Goal: Feedback & Contribution: Contribute content

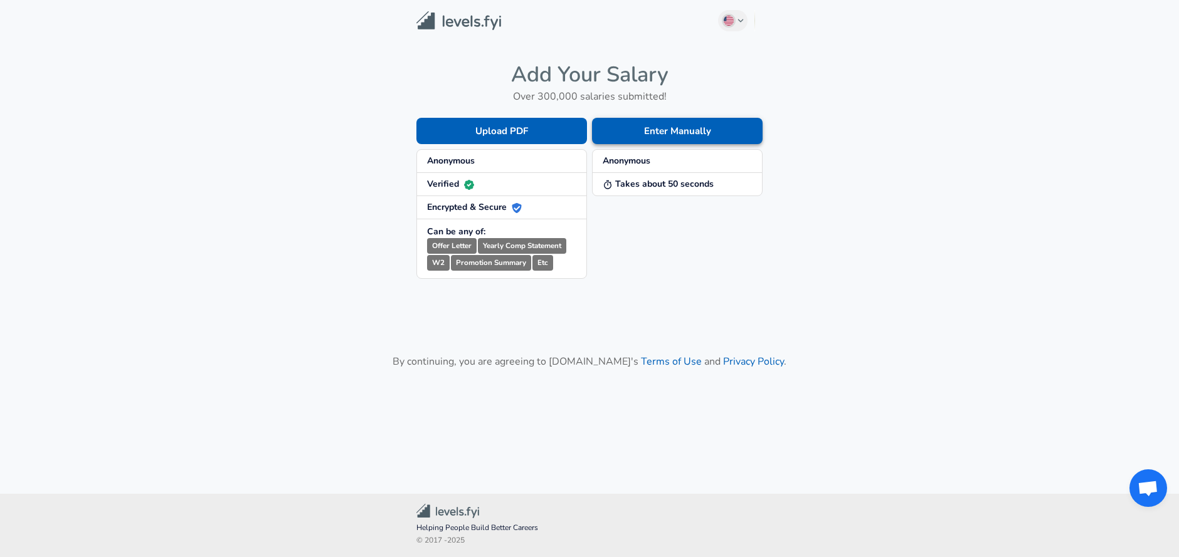
click at [663, 125] on button "Enter Manually" at bounding box center [677, 131] width 171 height 26
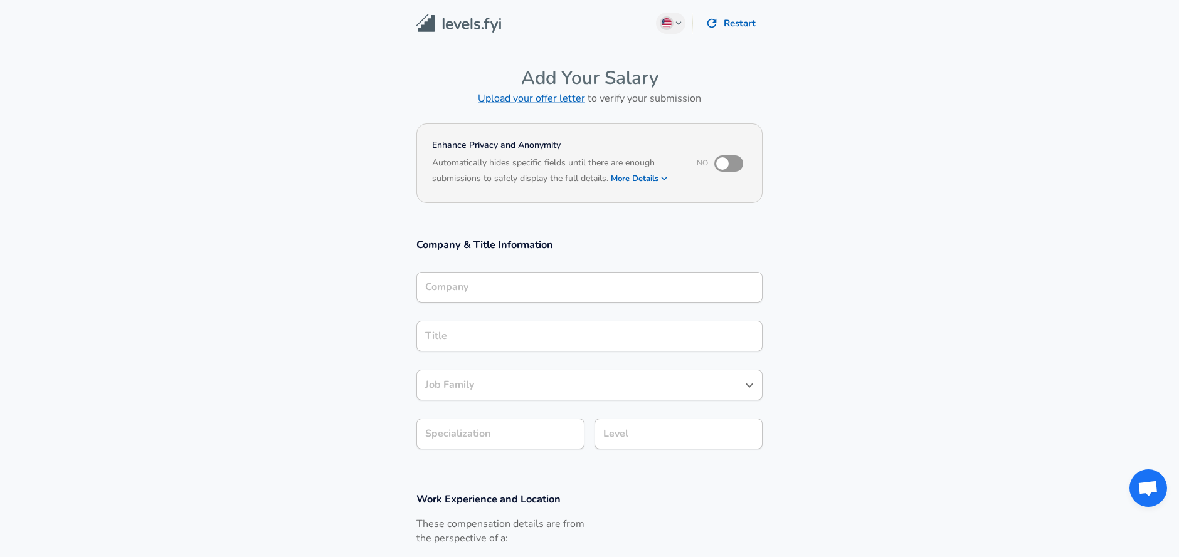
click at [460, 297] on div "Company" at bounding box center [589, 287] width 346 height 31
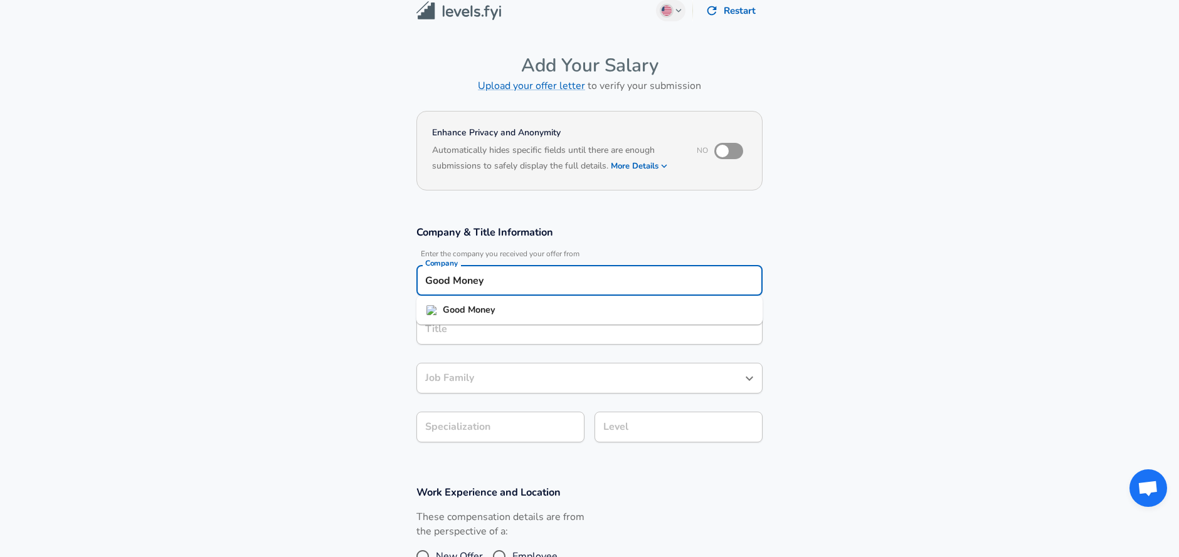
click at [467, 305] on strong "Good" at bounding box center [455, 310] width 25 height 13
type input "Good Money"
click at [490, 327] on input "Title" at bounding box center [589, 329] width 335 height 19
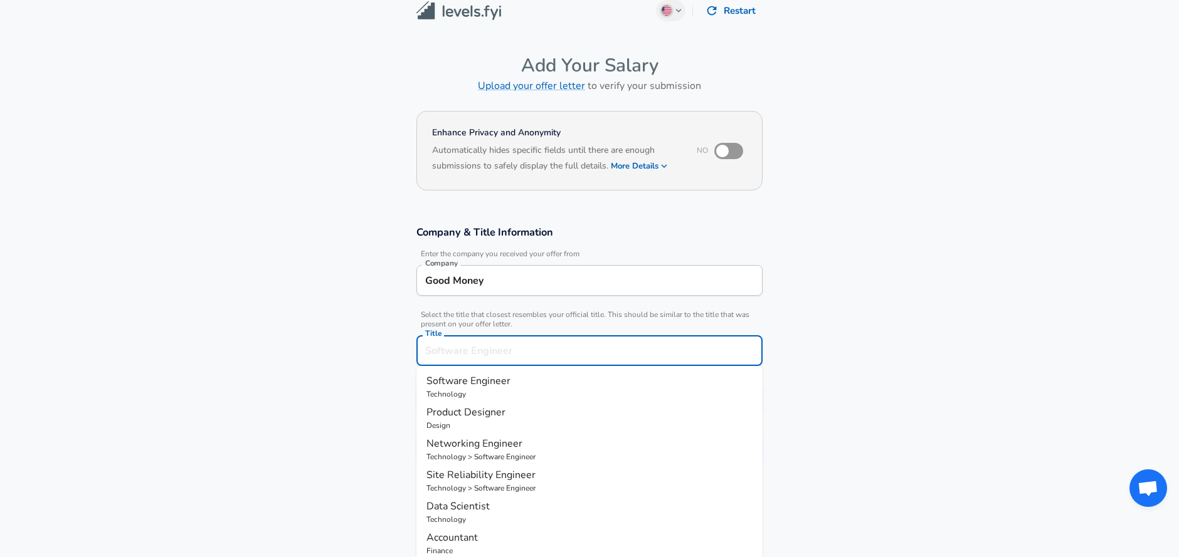
scroll to position [38, 0]
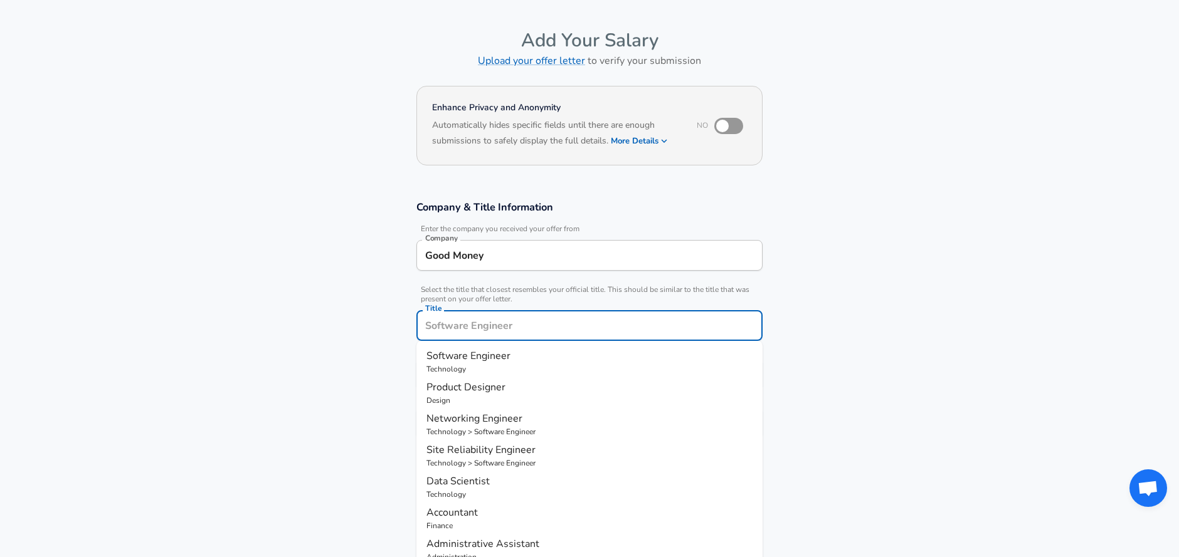
click at [513, 346] on li "Software Engineer Technology" at bounding box center [589, 361] width 346 height 31
type input "Software Engineer"
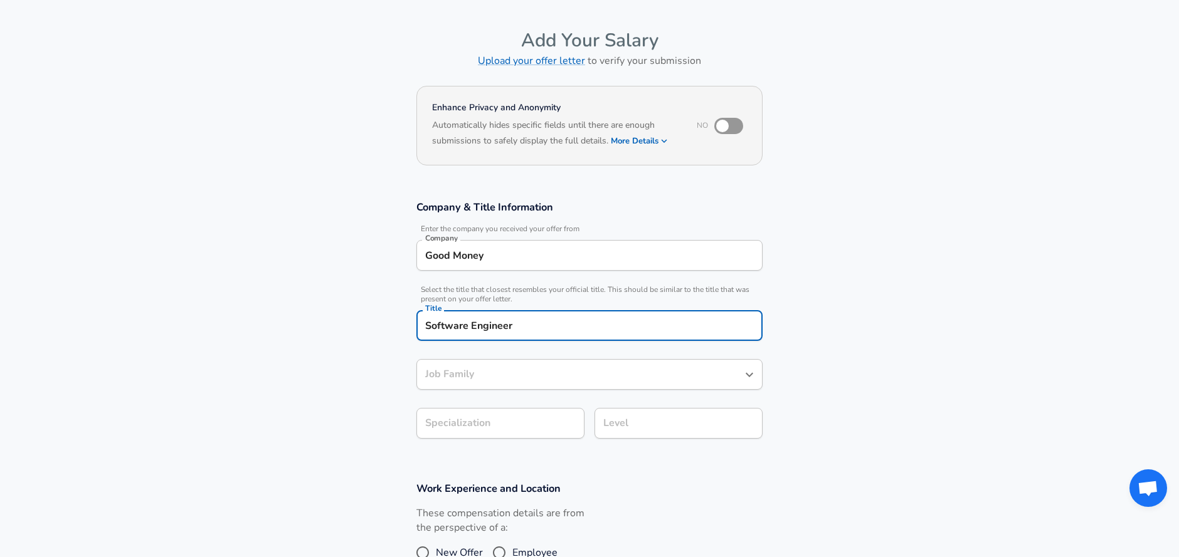
type input "Software Engineer"
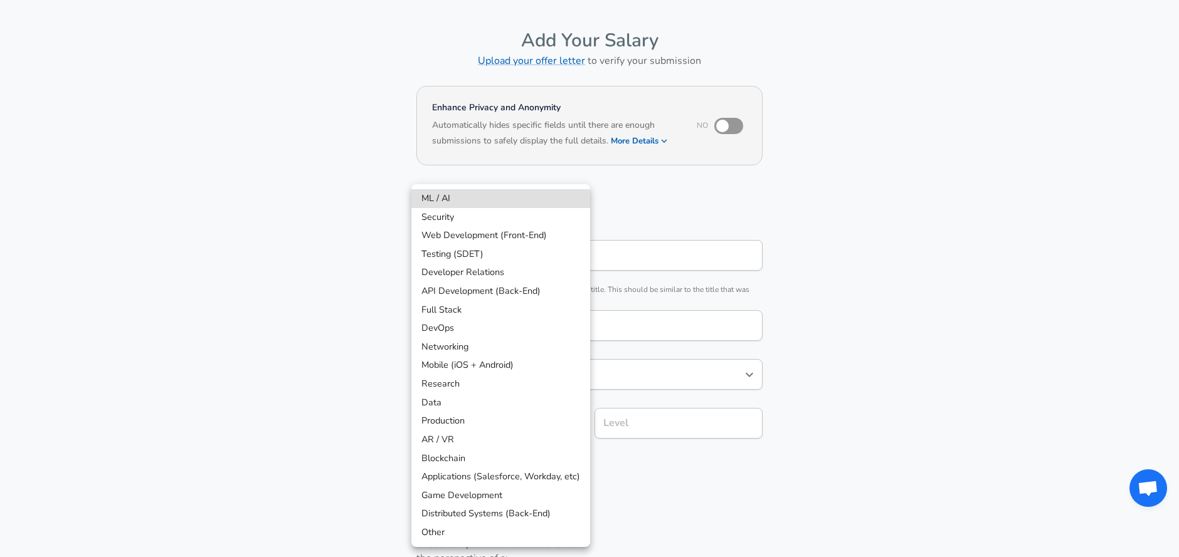
click at [534, 416] on body "English (US) Change Restart Add Your Salary Upload your offer letter to verify …" at bounding box center [589, 240] width 1179 height 557
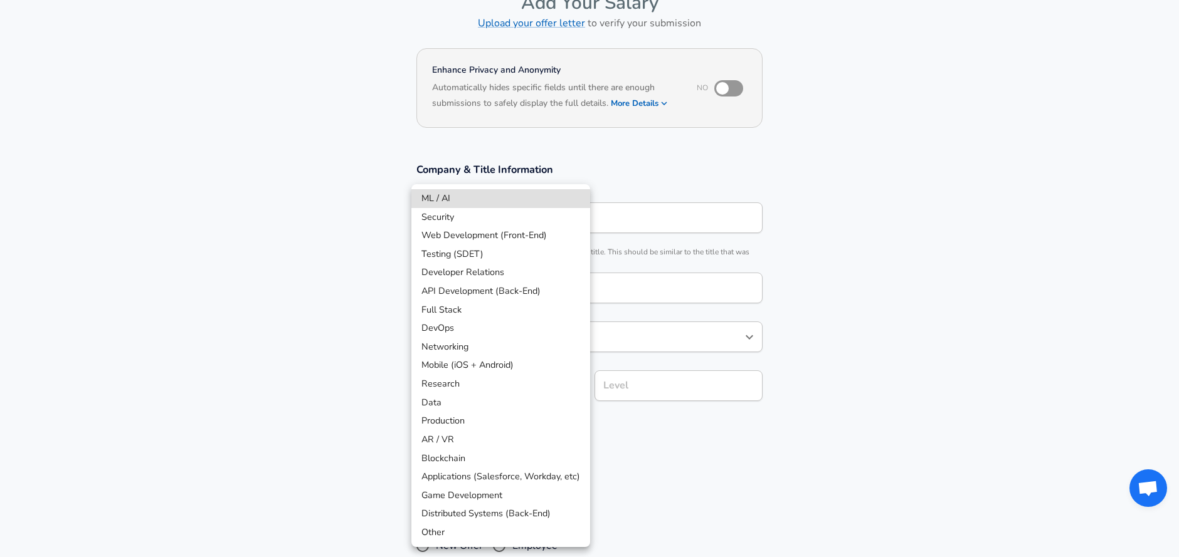
click at [308, 431] on div at bounding box center [589, 278] width 1179 height 557
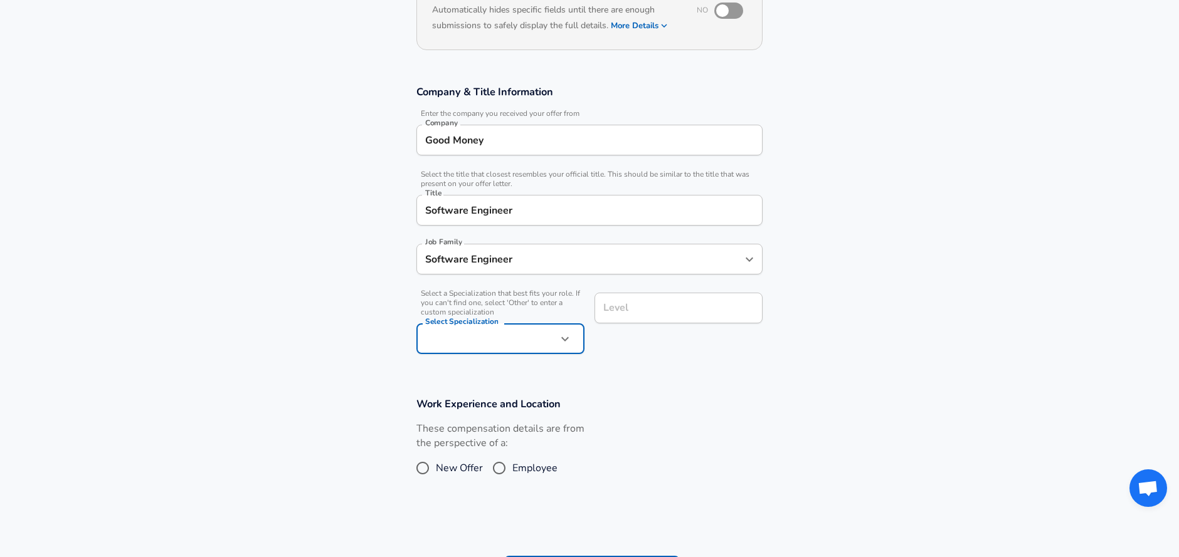
scroll to position [166, 0]
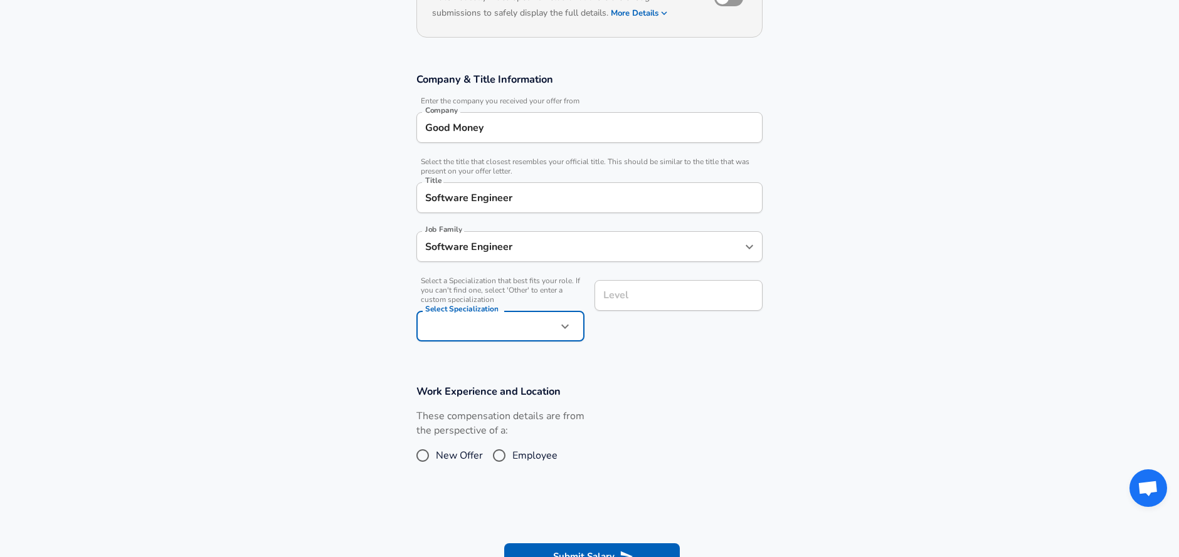
click at [662, 419] on div "Work Experience and Location These compensation details are from the perspectiv…" at bounding box center [589, 430] width 376 height 92
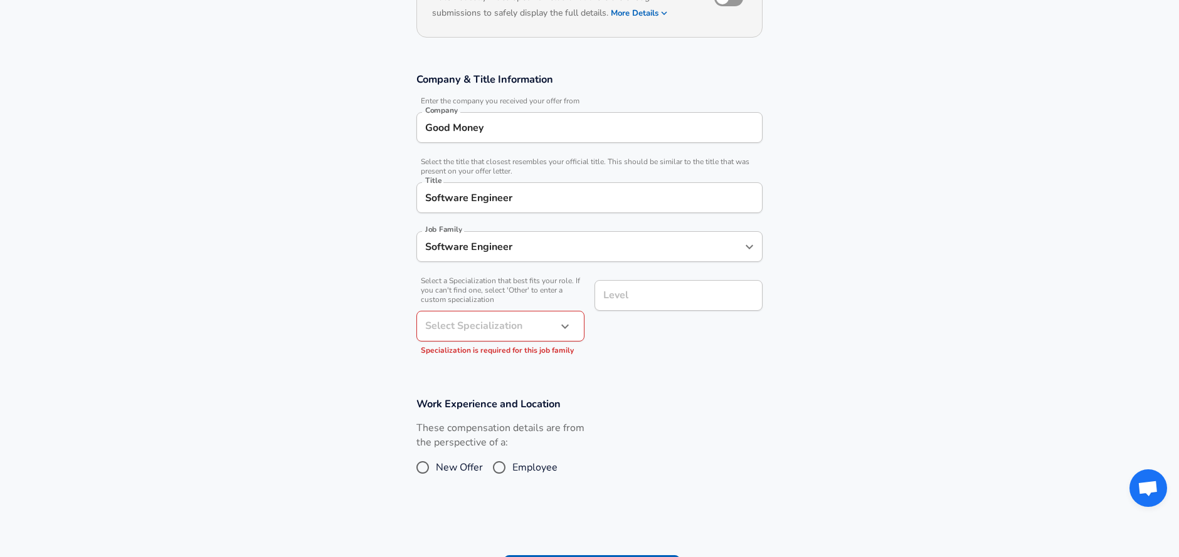
click at [504, 327] on body "English (US) Change Restart Add Your Salary Upload your offer letter to verify …" at bounding box center [589, 112] width 1179 height 557
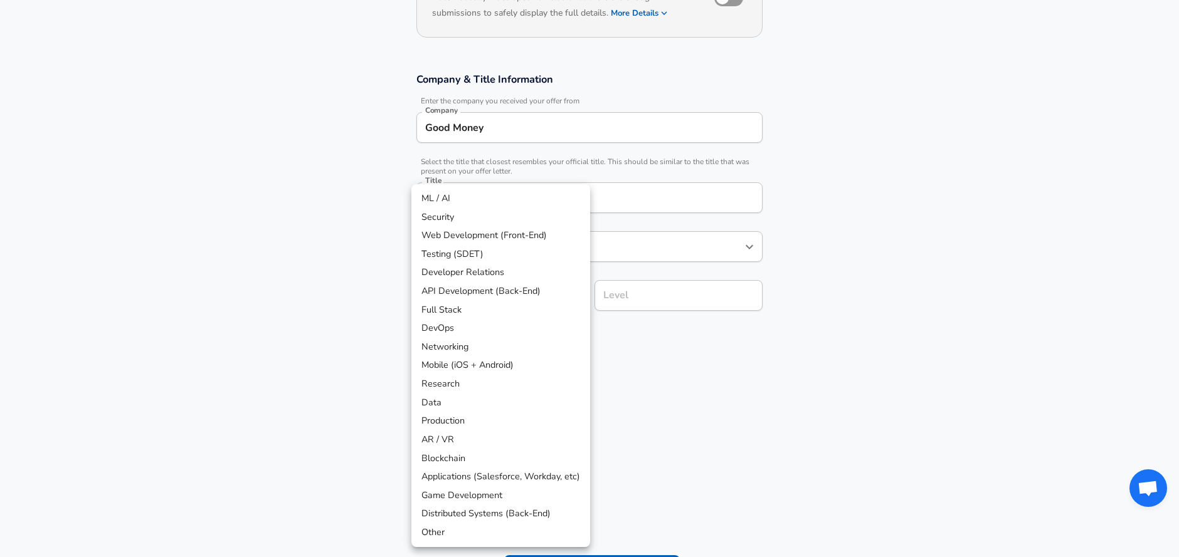
click at [482, 364] on li "Mobile (iOS + Android)" at bounding box center [500, 365] width 179 height 19
type input "Mobile (iOS + Android)"
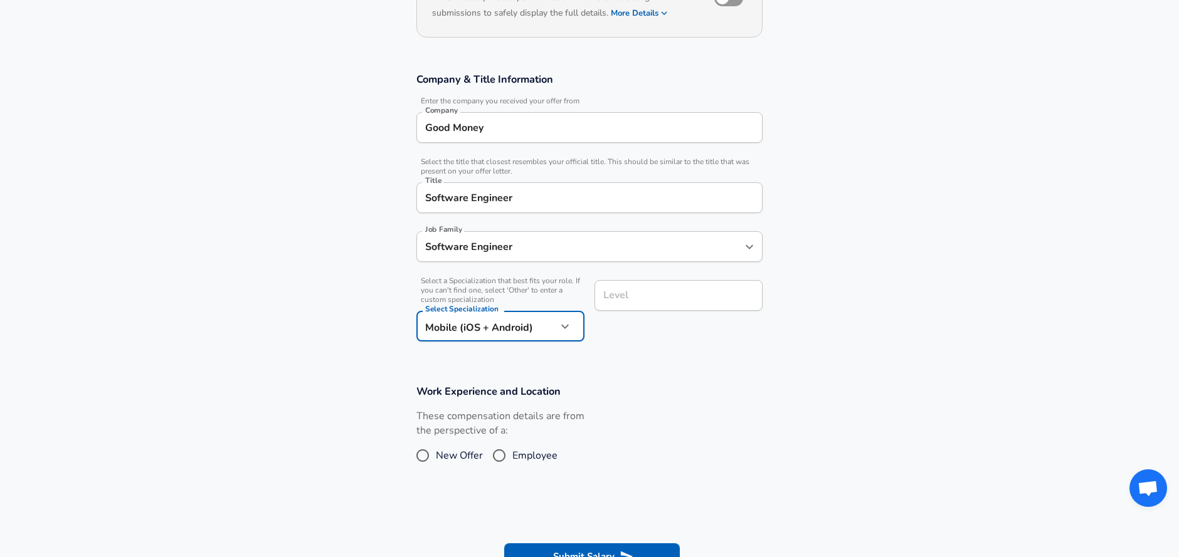
click at [641, 295] on input "Level" at bounding box center [678, 295] width 157 height 19
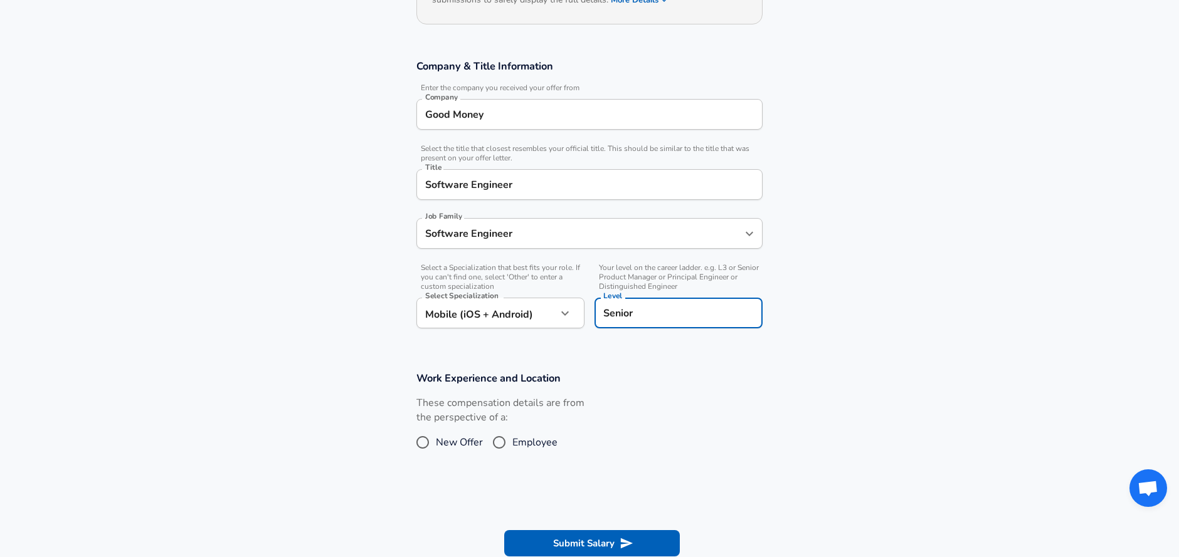
scroll to position [300, 0]
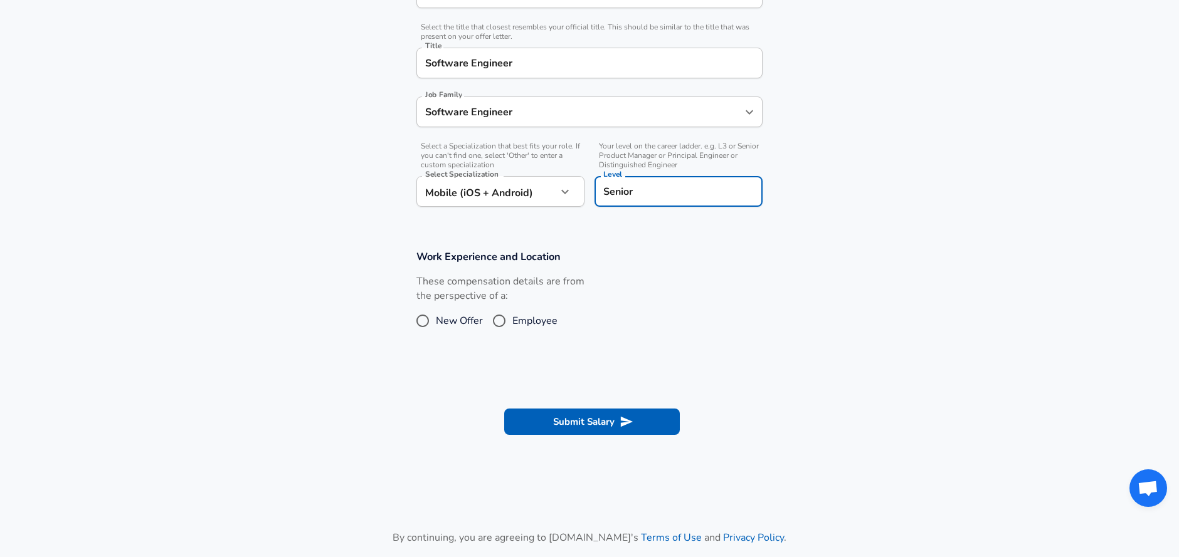
type input "Senior"
click at [512, 315] on span "Employee" at bounding box center [534, 321] width 45 height 15
click at [512, 315] on input "Employee" at bounding box center [499, 321] width 26 height 20
radio input "true"
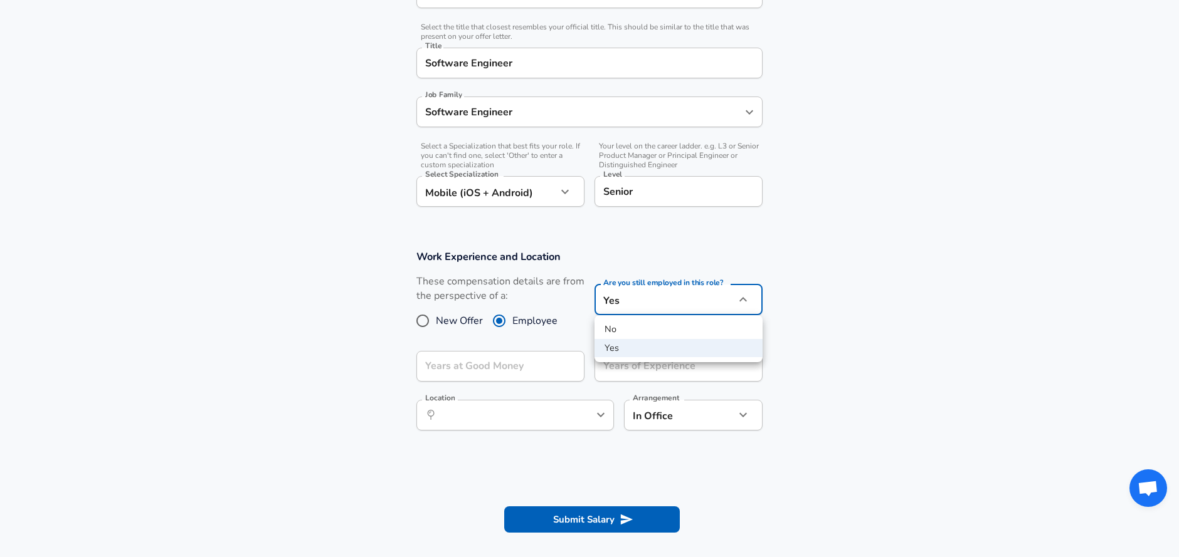
click at [659, 324] on li "No" at bounding box center [678, 329] width 168 height 19
type input "no"
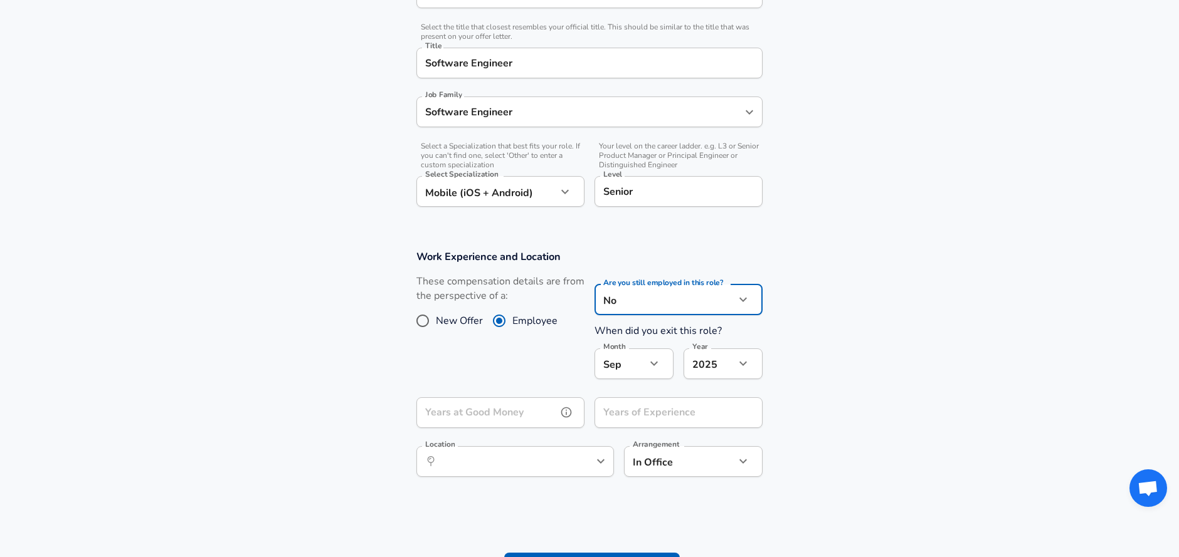
click at [520, 413] on input "Years at Good Money" at bounding box center [486, 413] width 140 height 31
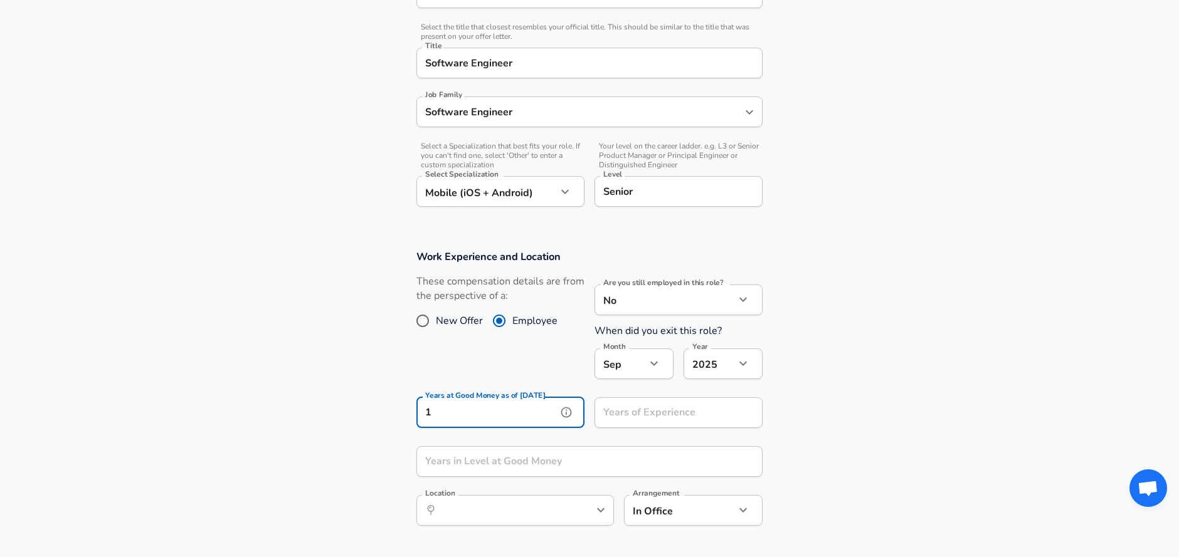
type input "1"
click at [833, 440] on section "Work Experience and Location These compensation details are from the perspectiv…" at bounding box center [589, 394] width 1179 height 319
click at [566, 413] on icon "help" at bounding box center [566, 413] width 11 height 11
click at [384, 455] on section "Work Experience and Location These compensation details are from the perspectiv…" at bounding box center [589, 400] width 1179 height 331
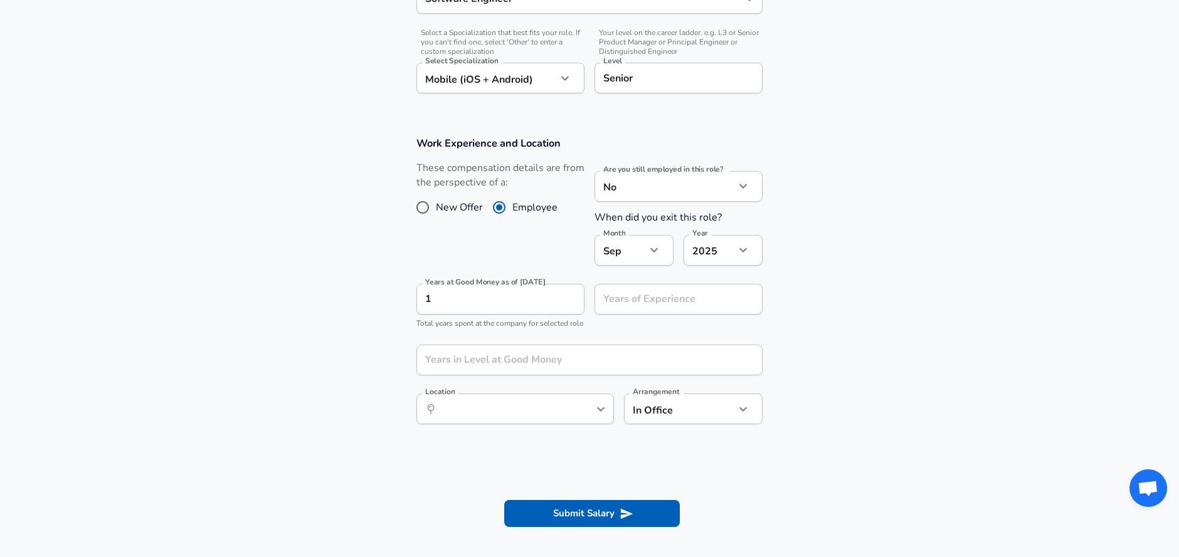
scroll to position [420, 0]
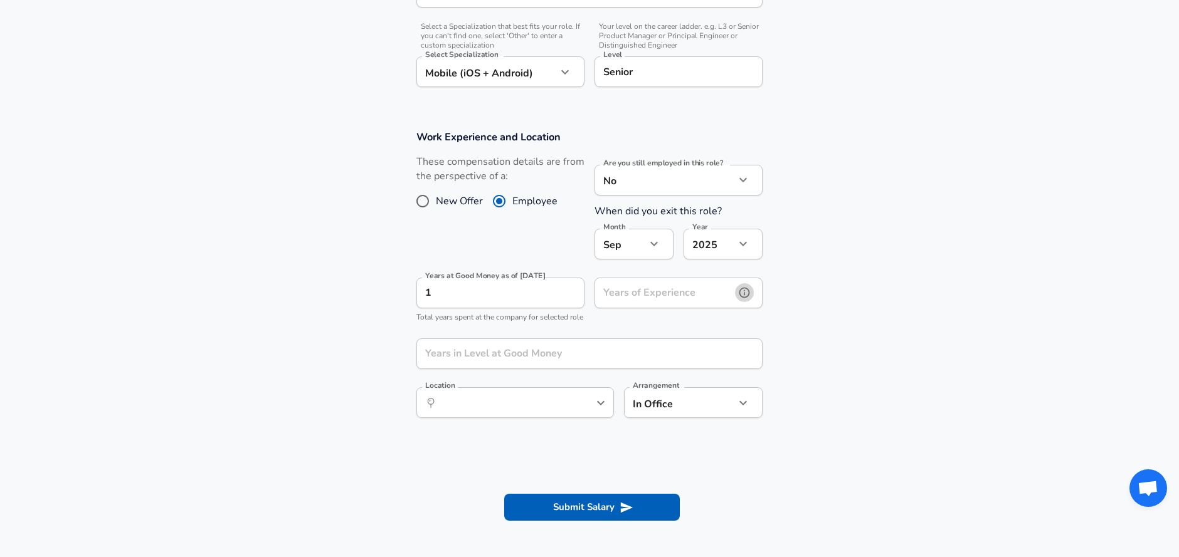
click at [746, 295] on icon "help" at bounding box center [744, 293] width 13 height 13
click at [546, 369] on input "Years in Level at Good Money" at bounding box center [575, 354] width 319 height 31
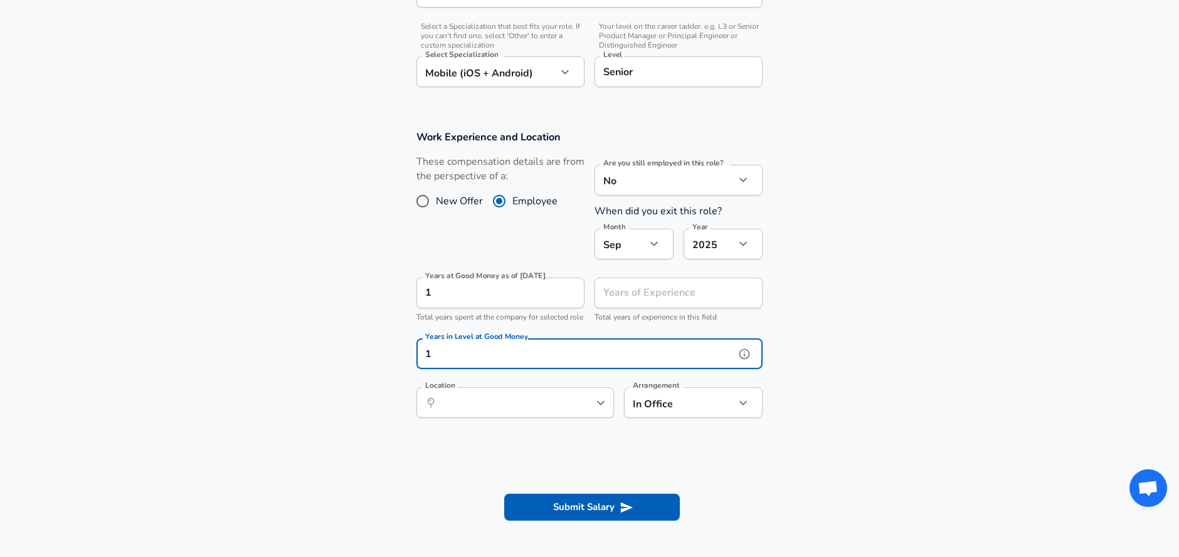
type input "1"
click at [478, 470] on section at bounding box center [589, 458] width 1179 height 24
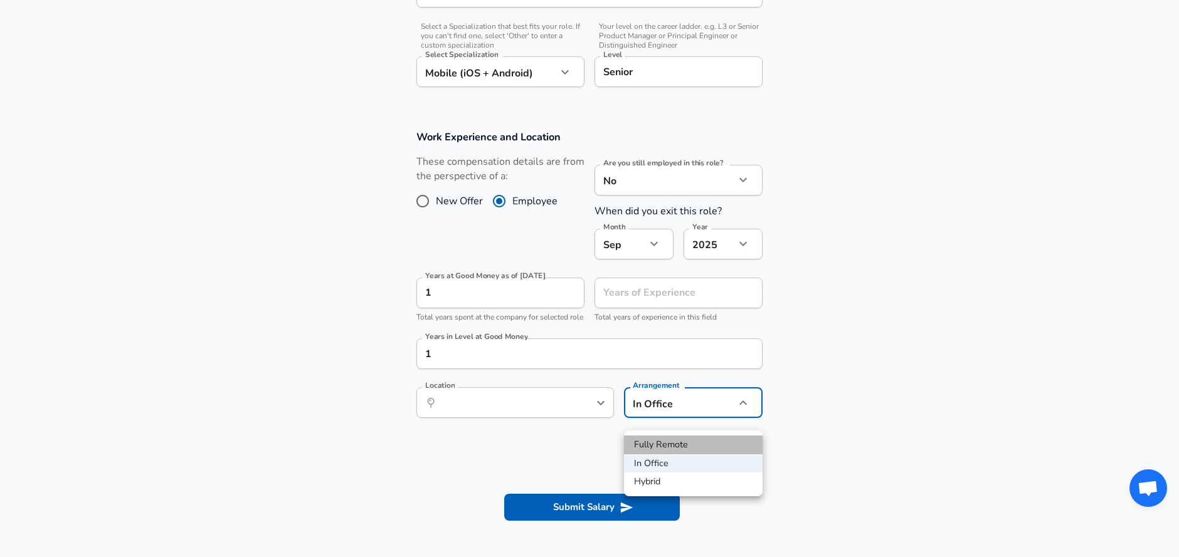
click at [677, 448] on li "Fully Remote" at bounding box center [693, 445] width 139 height 19
type input "remote"
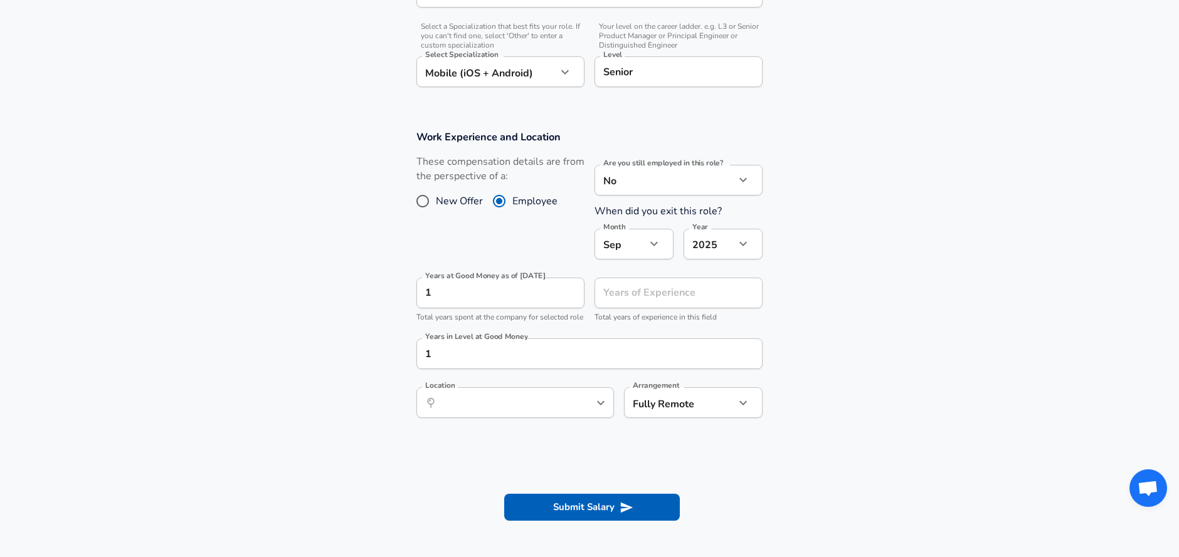
click at [559, 460] on section at bounding box center [589, 458] width 1179 height 24
click at [567, 413] on div "​ Location" at bounding box center [515, 403] width 198 height 31
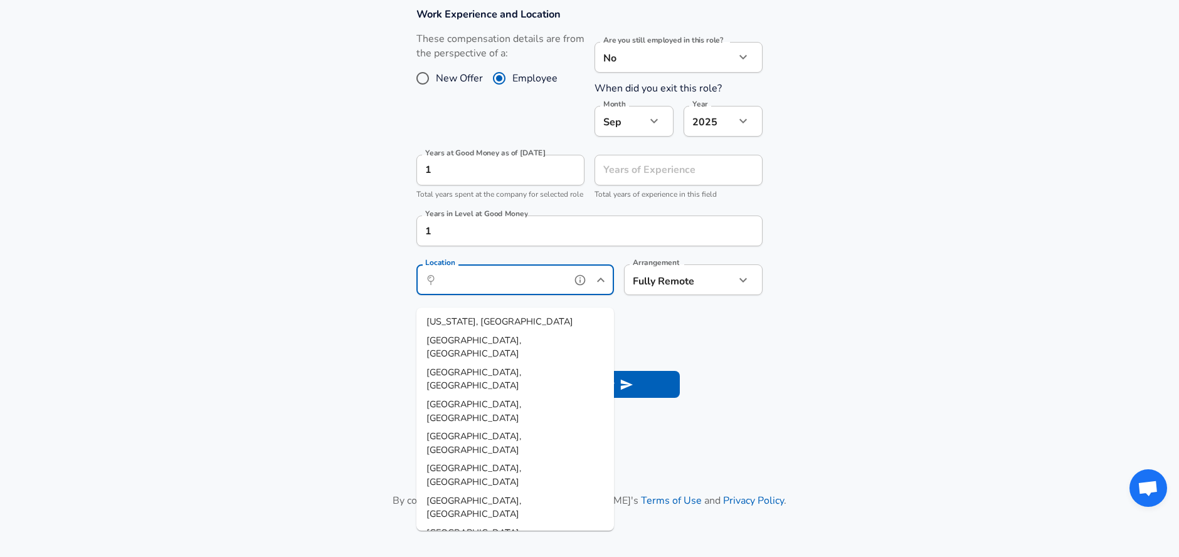
scroll to position [544, 0]
click at [355, 347] on section at bounding box center [589, 335] width 1179 height 24
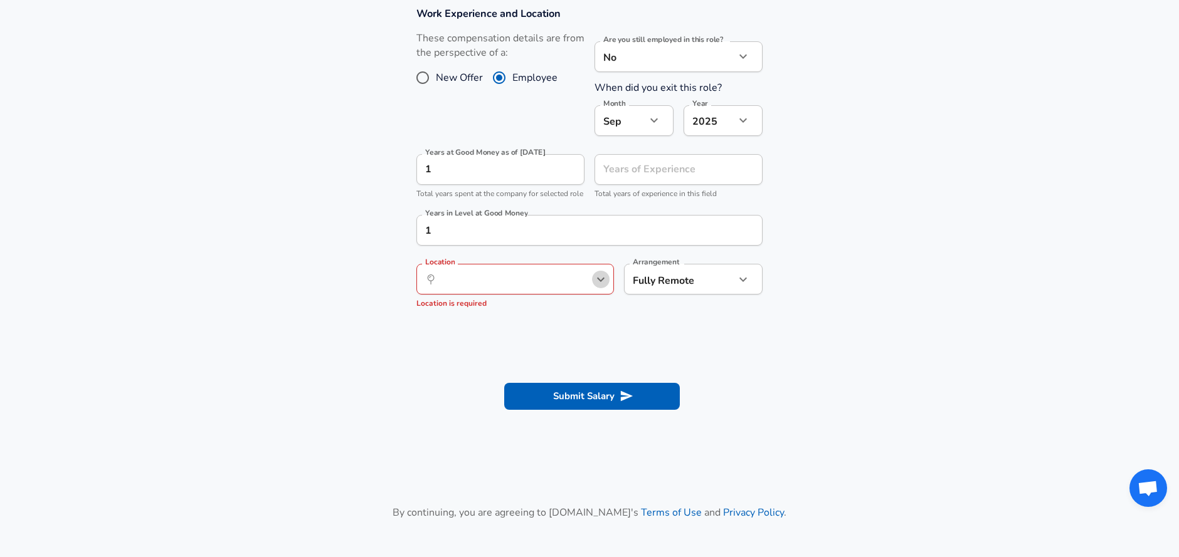
click at [597, 287] on icon "Open" at bounding box center [600, 279] width 15 height 15
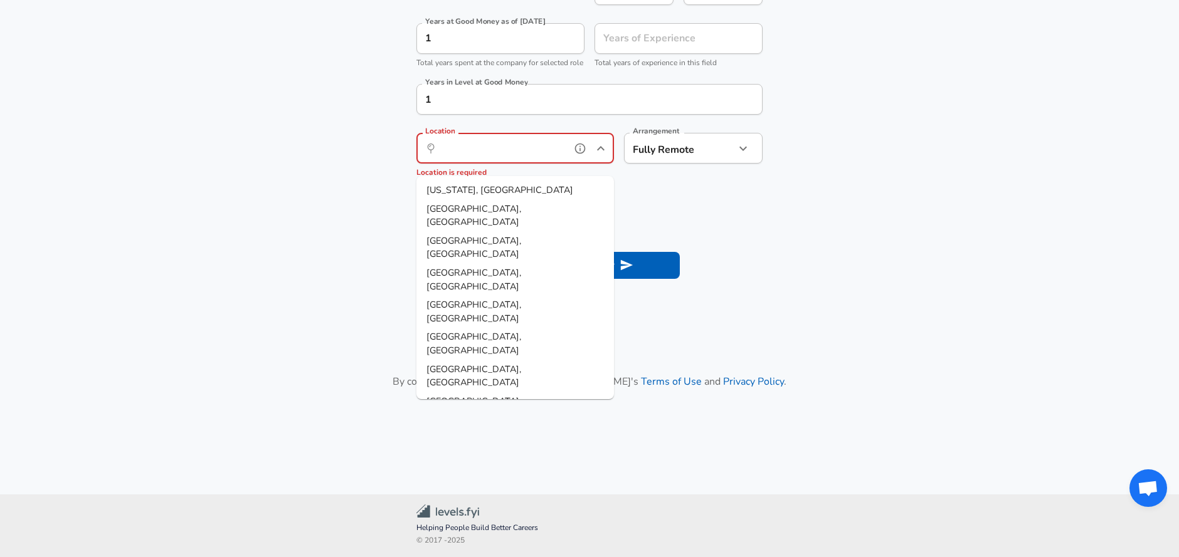
scroll to position [687, 0]
click at [491, 203] on span "[GEOGRAPHIC_DATA], [GEOGRAPHIC_DATA]" at bounding box center [473, 216] width 95 height 26
type input "[GEOGRAPHIC_DATA], [GEOGRAPHIC_DATA]"
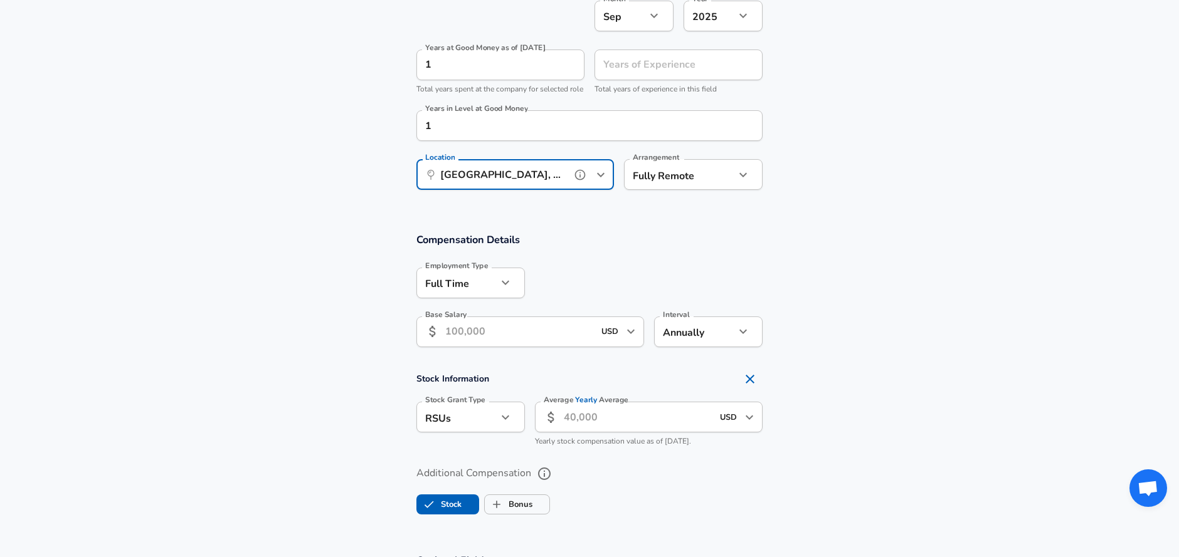
scroll to position [651, 0]
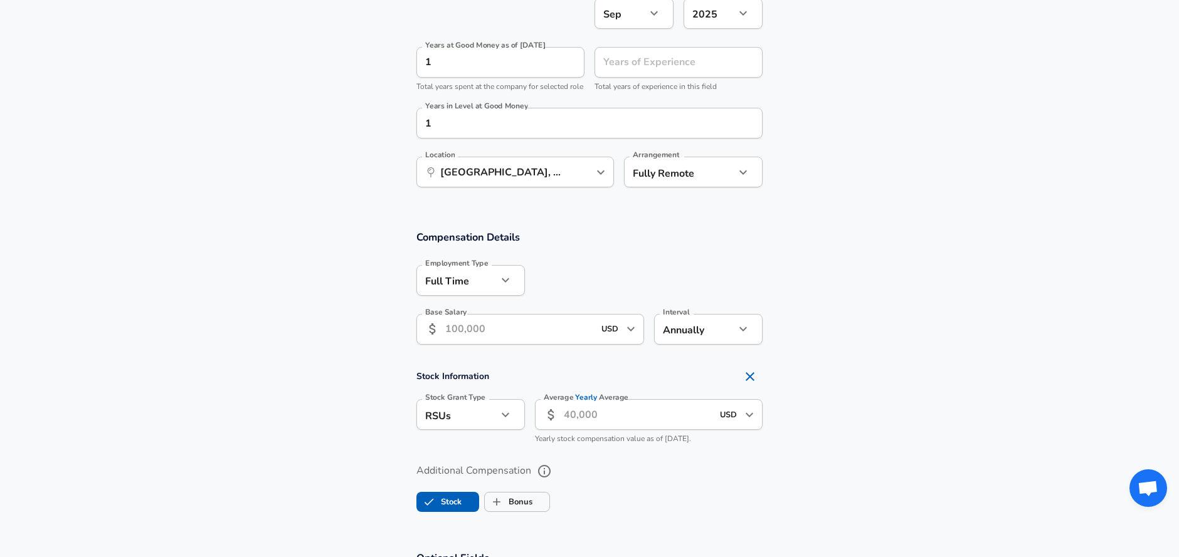
click at [525, 345] on input "Base Salary" at bounding box center [519, 329] width 149 height 31
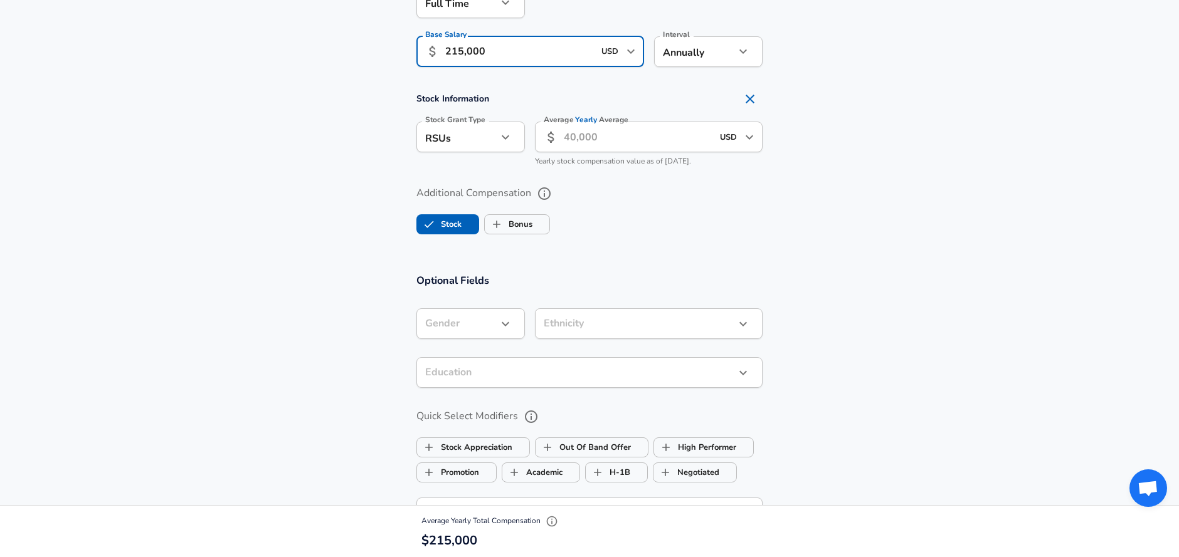
scroll to position [944, 0]
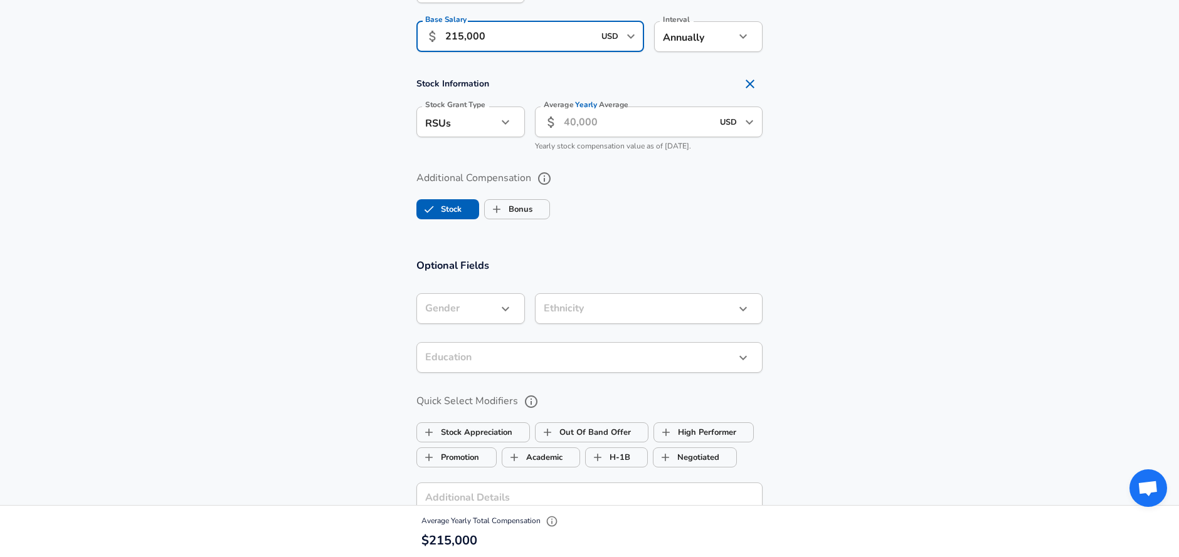
type input "215,000"
click at [503, 314] on icon "button" at bounding box center [505, 309] width 15 height 15
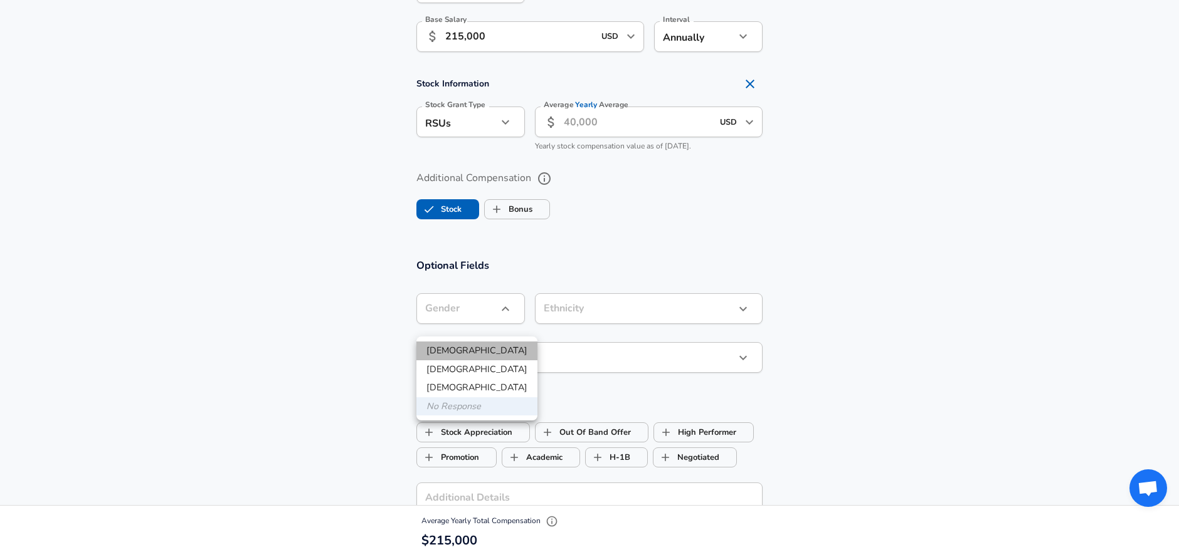
click at [478, 344] on li "[DEMOGRAPHIC_DATA]" at bounding box center [476, 351] width 121 height 19
type input "[DEMOGRAPHIC_DATA]"
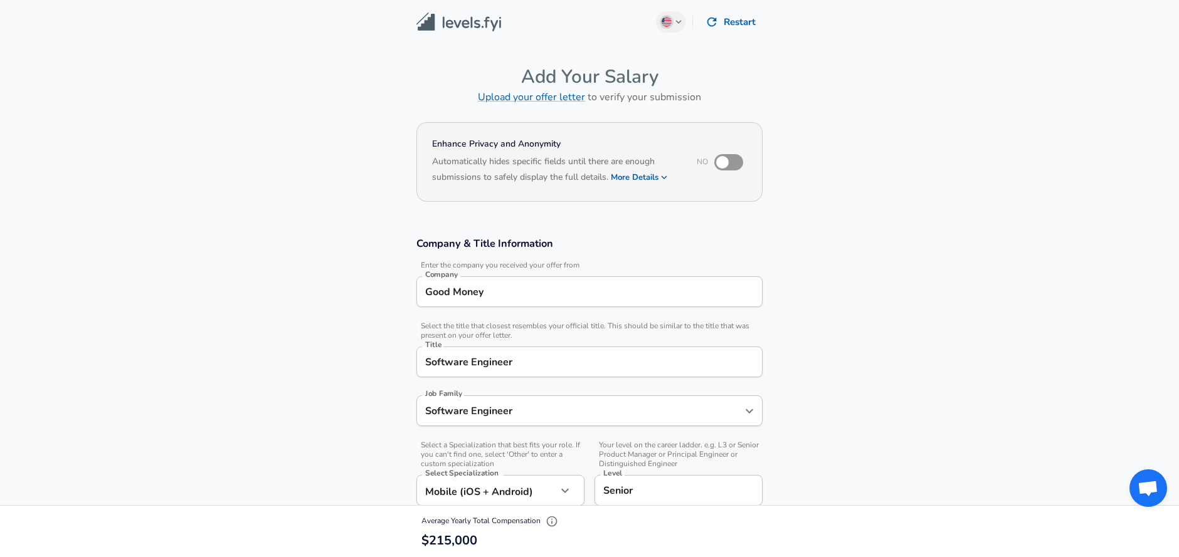
scroll to position [0, 0]
click at [474, 24] on img at bounding box center [458, 23] width 85 height 19
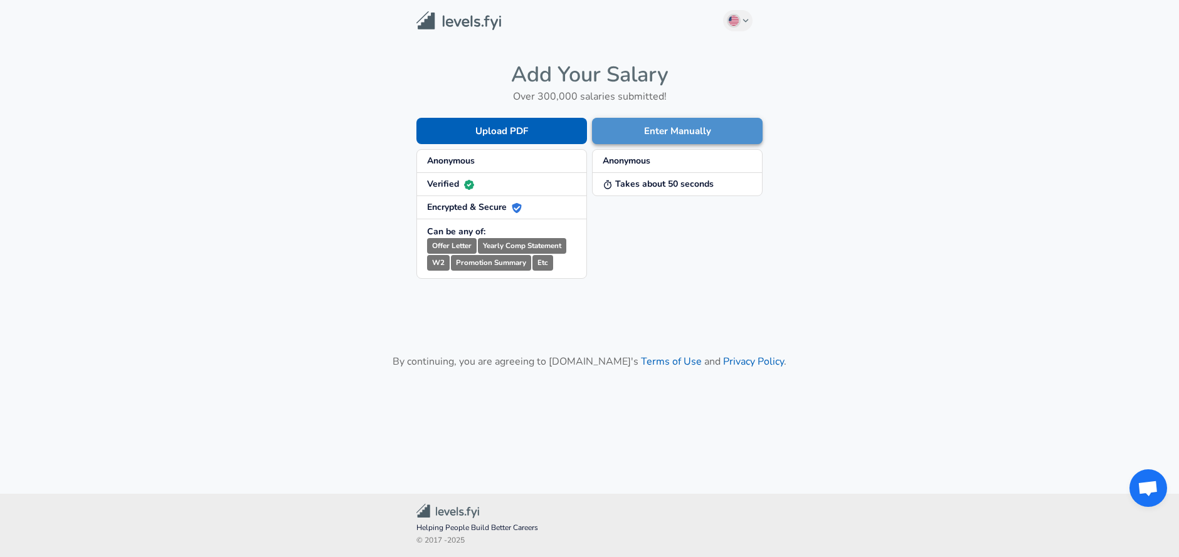
click at [668, 129] on button "Enter Manually" at bounding box center [677, 131] width 171 height 26
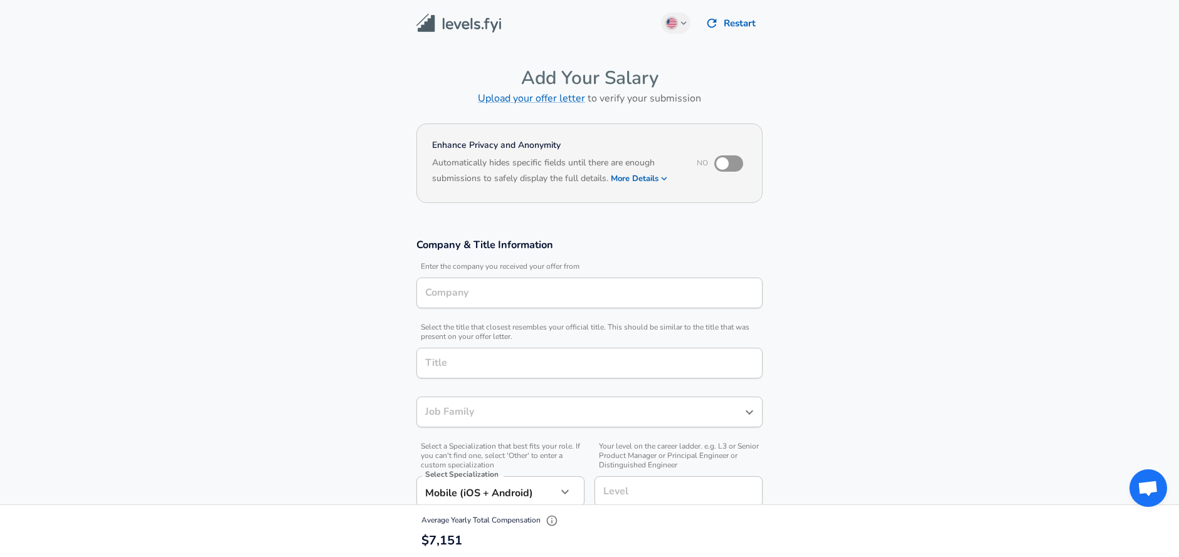
type input "Software Engineer"
type input "Good Money"
type input "Software Engineer"
type input "[GEOGRAPHIC_DATA], [GEOGRAPHIC_DATA]"
click at [738, 23] on button "Restart" at bounding box center [731, 23] width 62 height 26
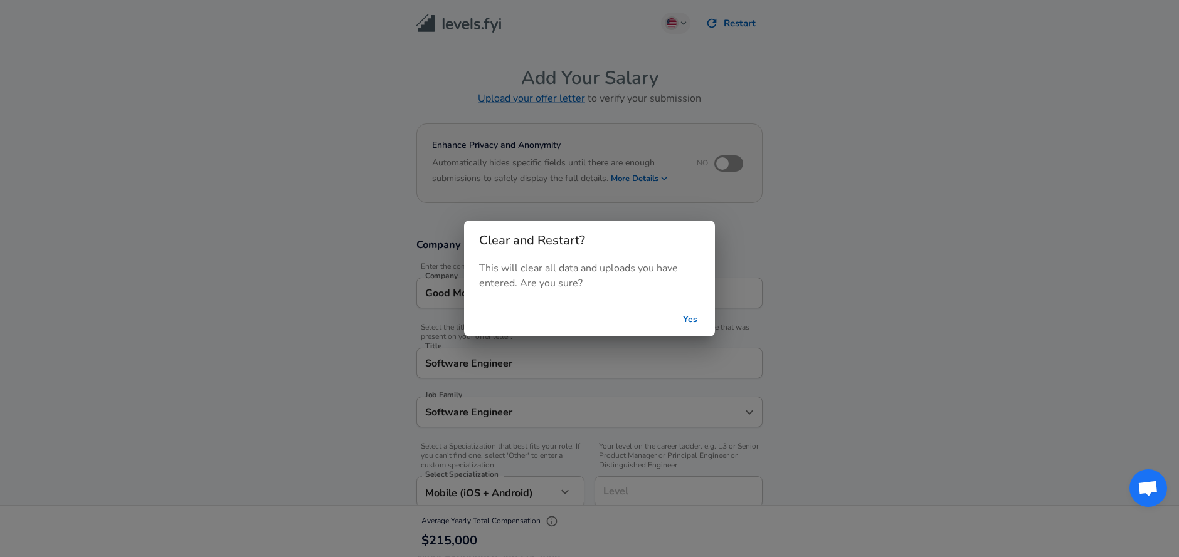
click at [689, 312] on button "Yes" at bounding box center [690, 320] width 40 height 23
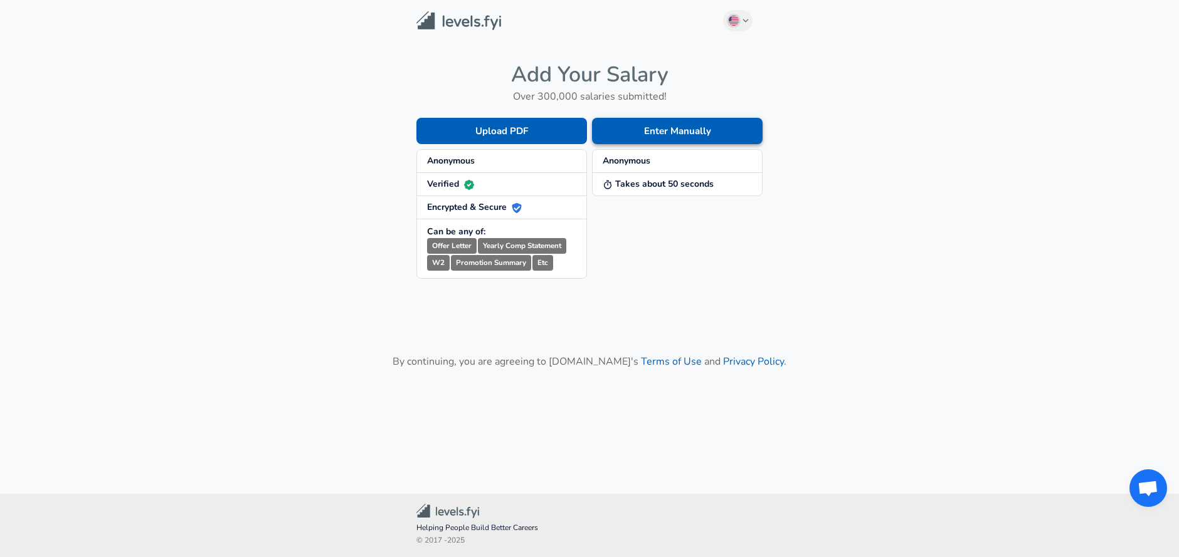
click at [677, 126] on button "Enter Manually" at bounding box center [677, 131] width 171 height 26
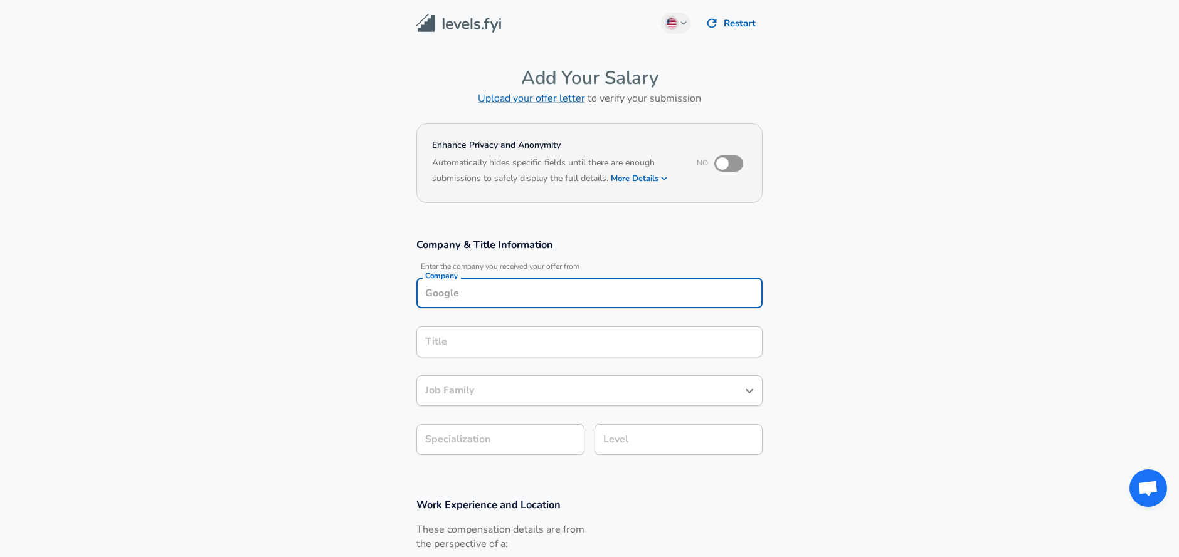
click at [462, 290] on input "Company" at bounding box center [589, 292] width 335 height 19
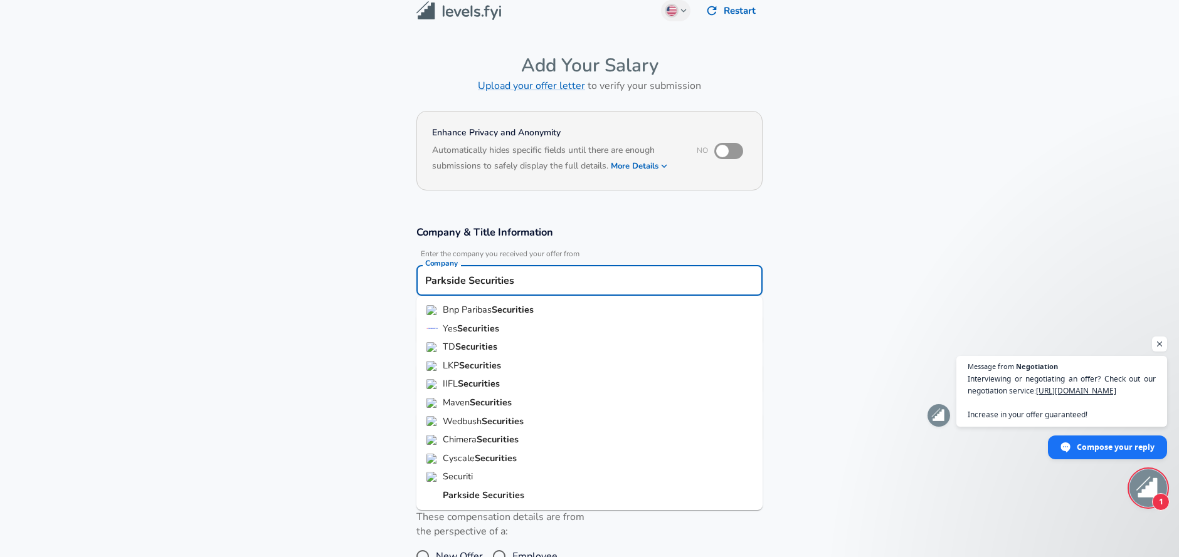
type input "Parkside Securities"
click at [322, 330] on section "Company & Title Information Enter the company you received your offer from Comp…" at bounding box center [589, 341] width 1179 height 260
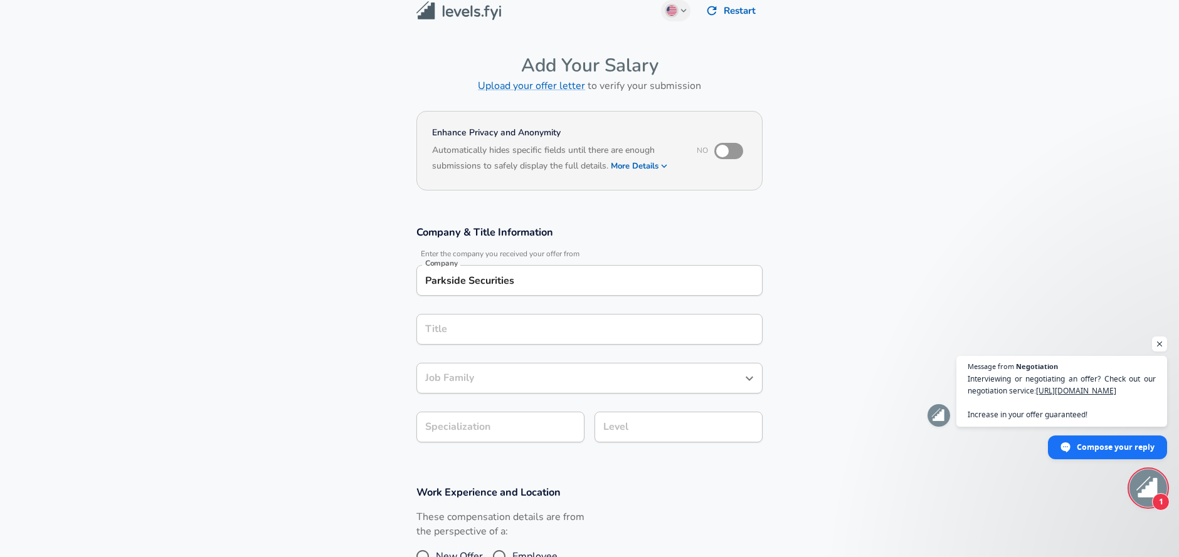
click at [499, 337] on div "Title" at bounding box center [589, 329] width 346 height 31
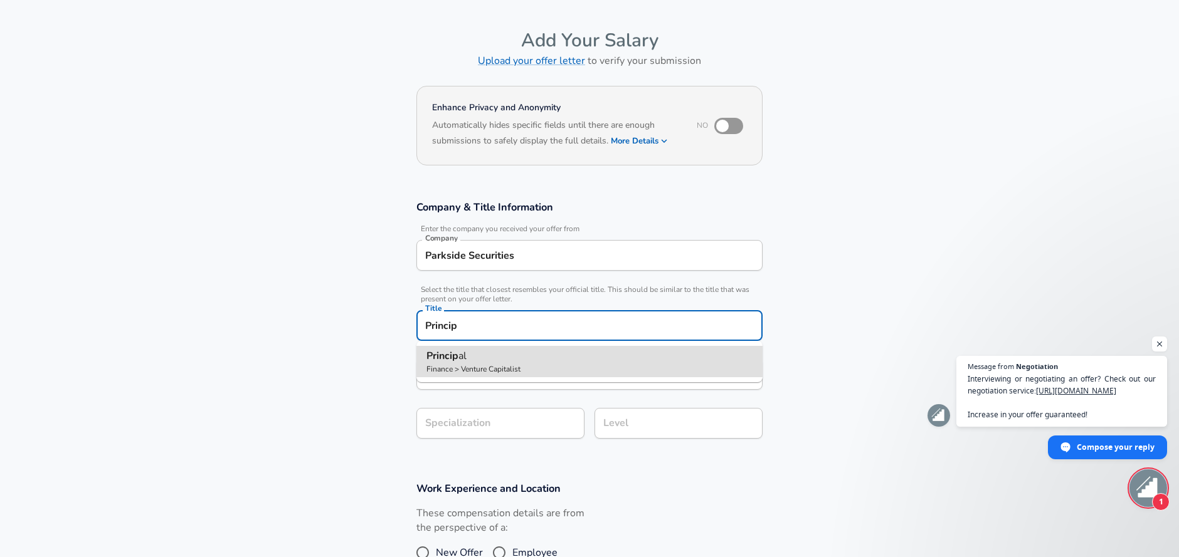
type input "Principal"
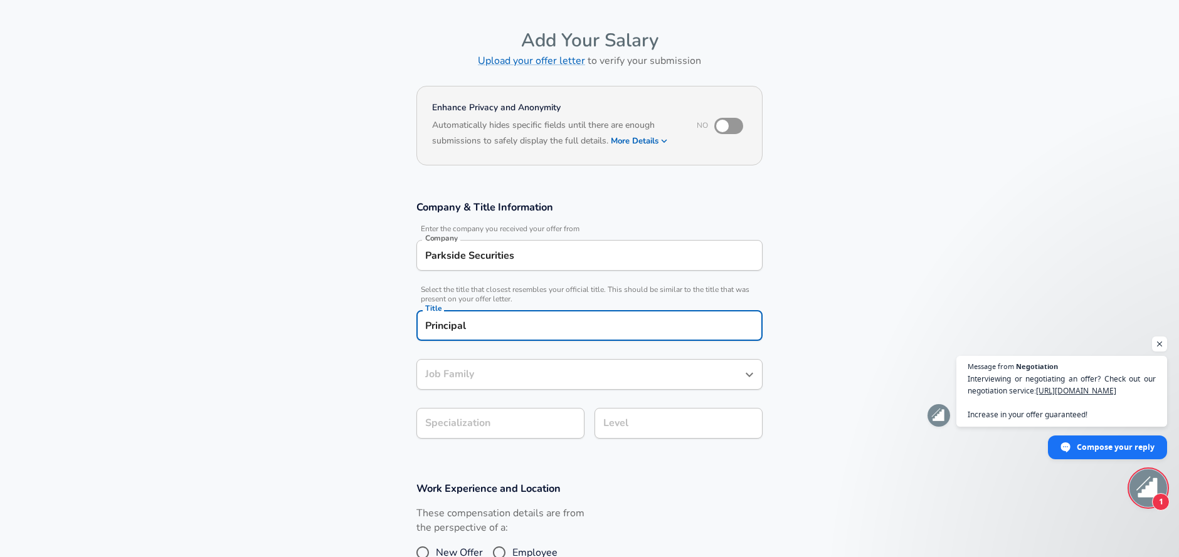
type input "Venture Capitalist"
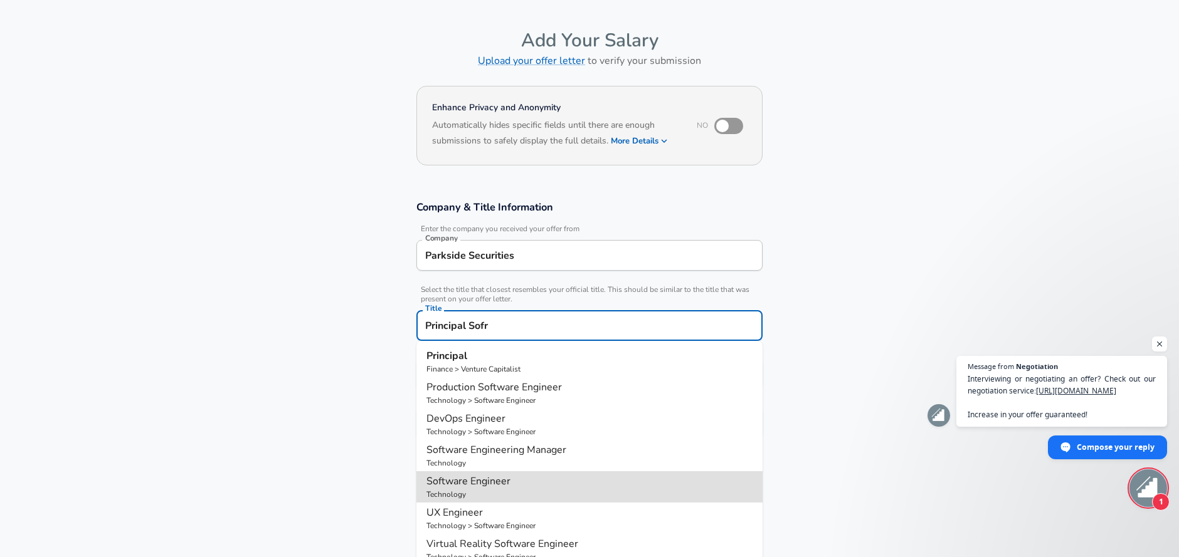
type input "Software Engineer"
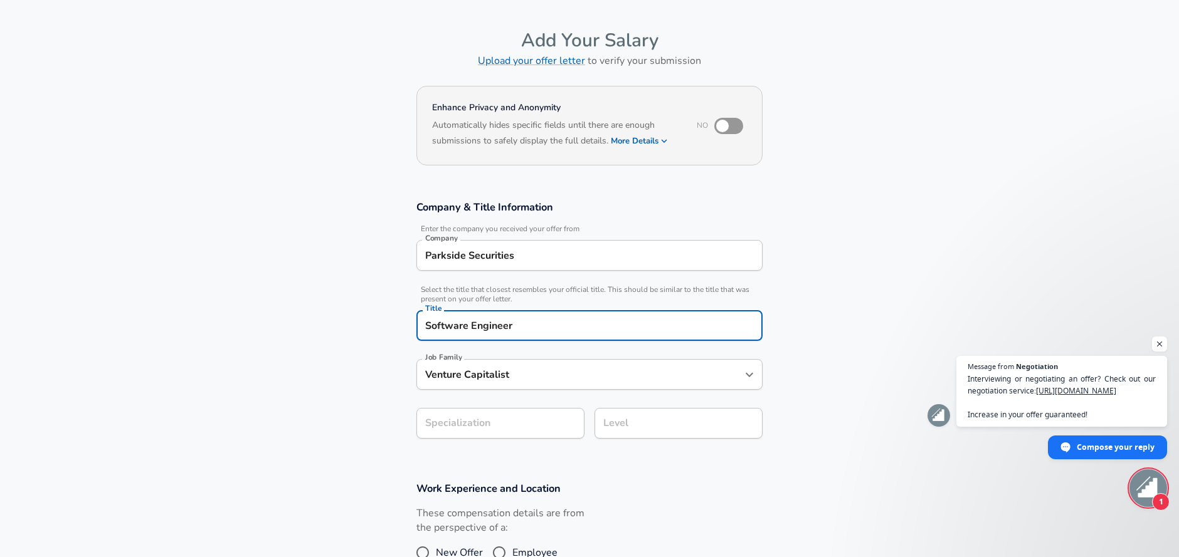
type input "Software Engineer"
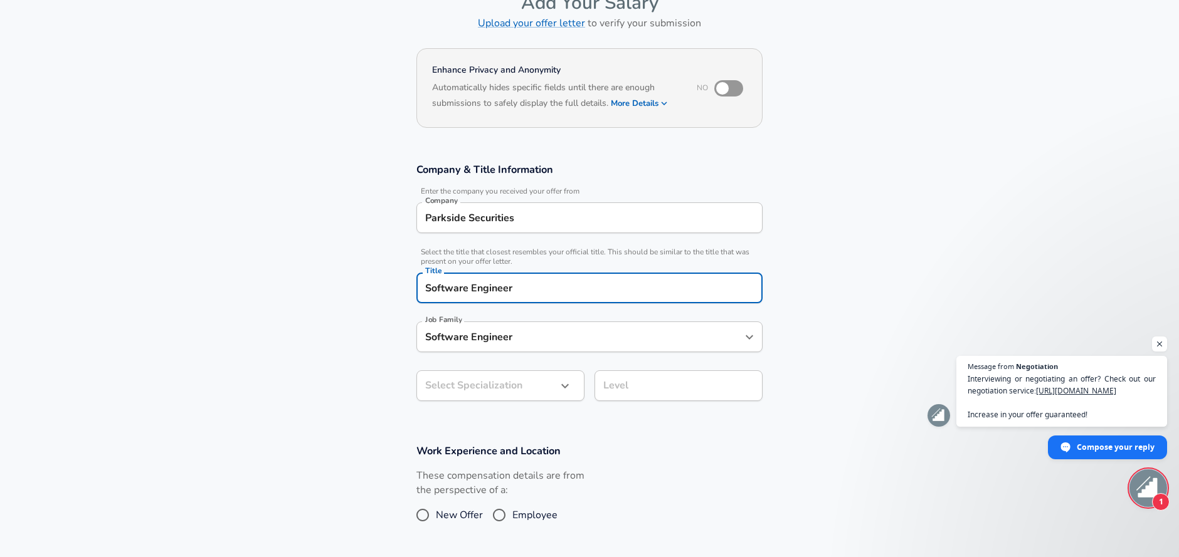
click at [527, 425] on body "English ([GEOGRAPHIC_DATA]) Change Restart Add Your Salary Upload your offer le…" at bounding box center [589, 203] width 1179 height 557
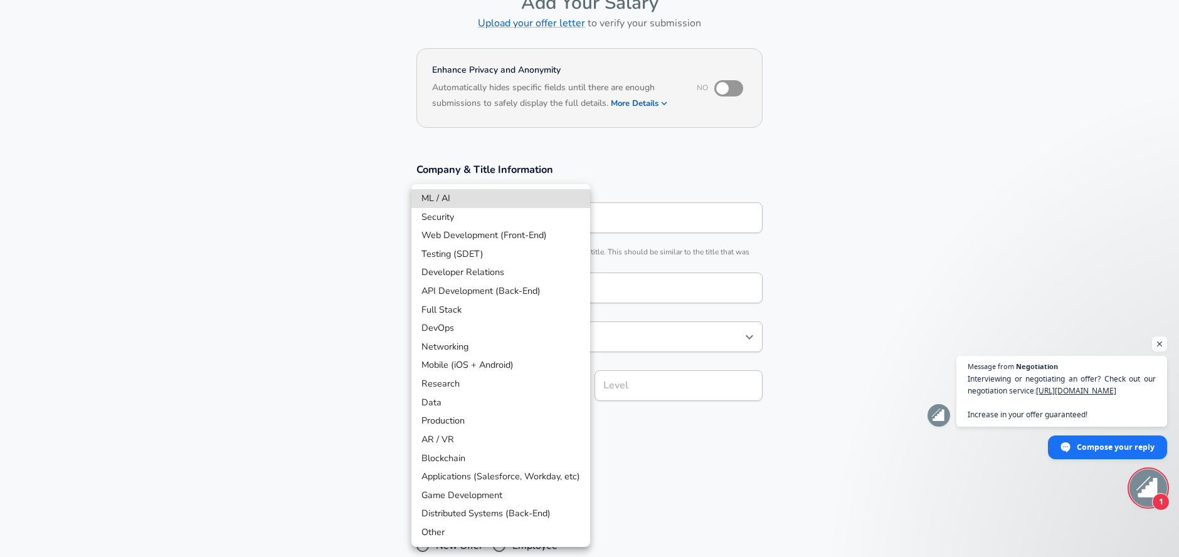
click at [461, 536] on li "Other" at bounding box center [500, 533] width 179 height 19
type input "Other"
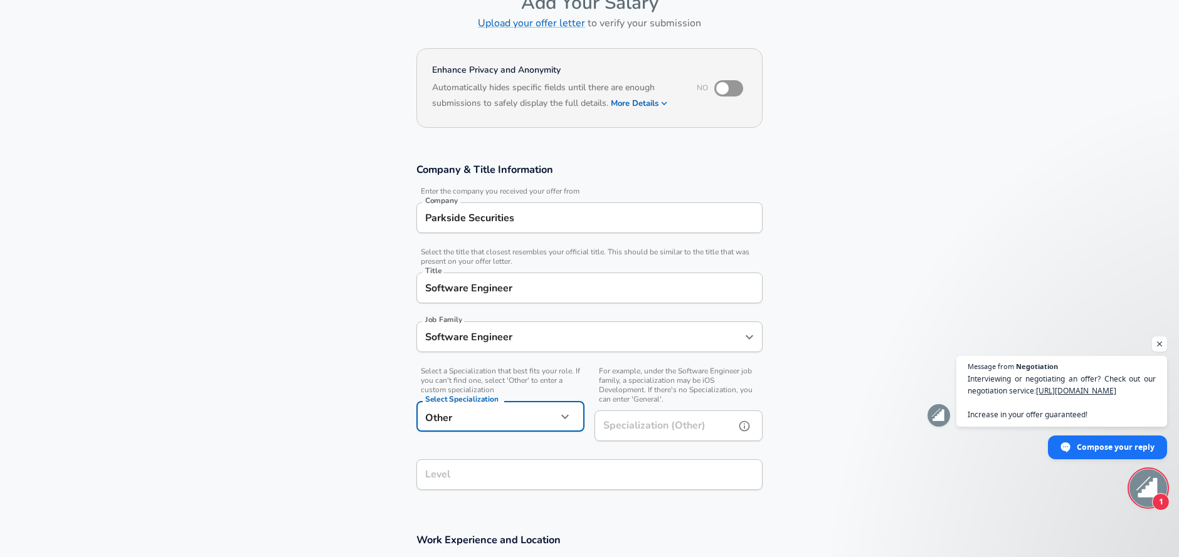
click at [622, 423] on input "Specialization (Other)" at bounding box center [661, 426] width 135 height 31
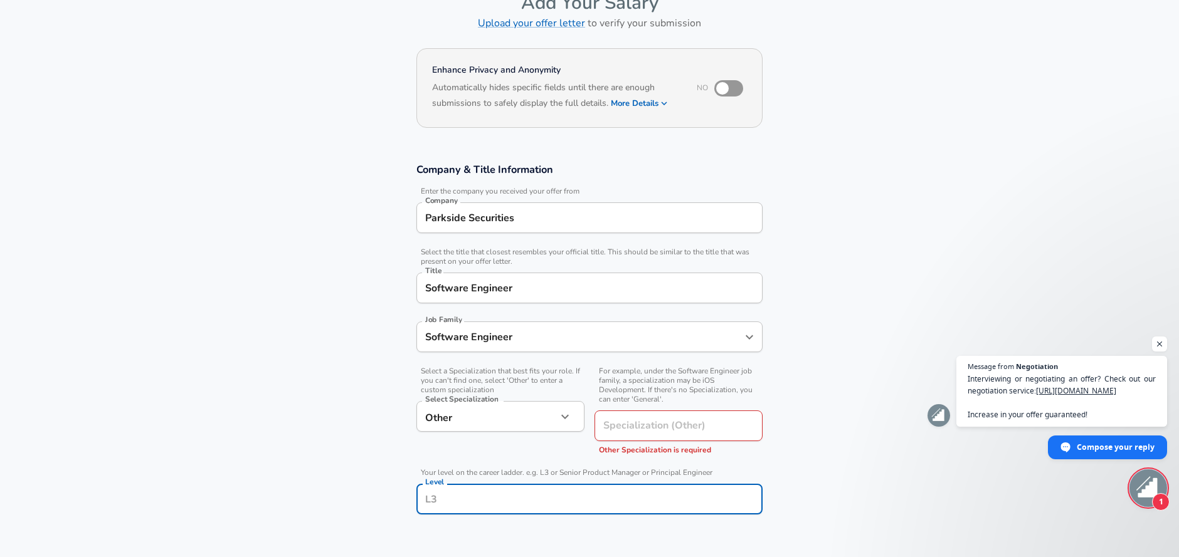
click at [515, 490] on input "Level" at bounding box center [589, 499] width 335 height 19
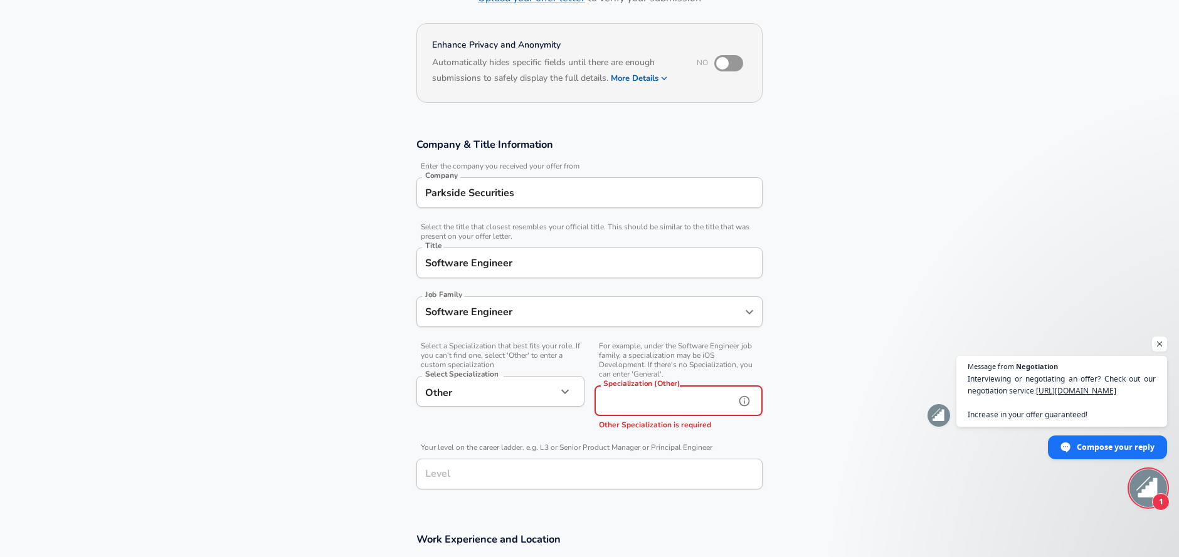
click at [652, 402] on input "Specialization (Other)" at bounding box center [661, 401] width 135 height 31
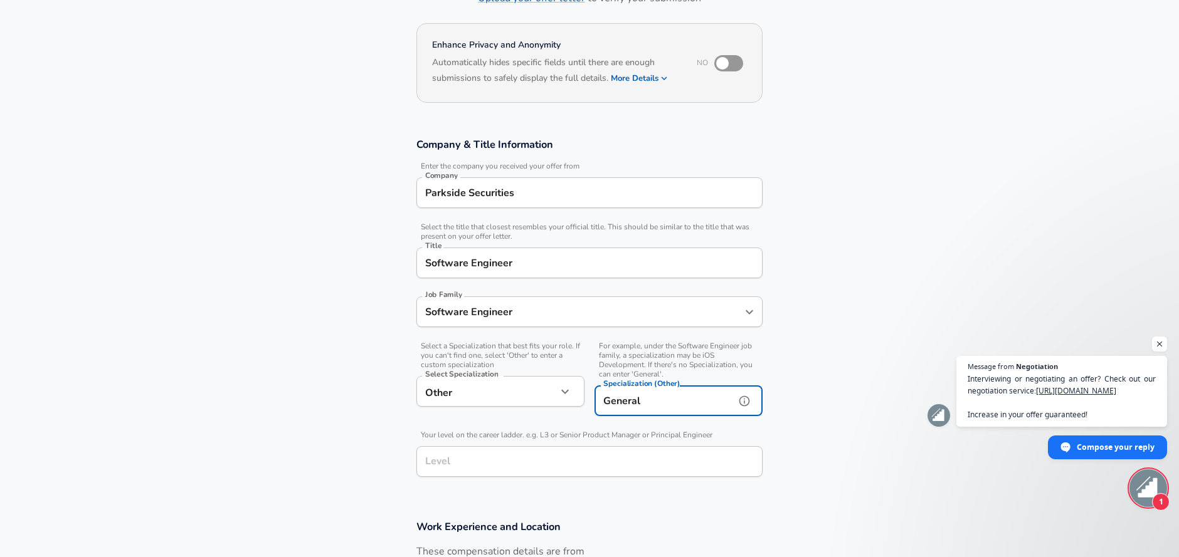
type input "General"
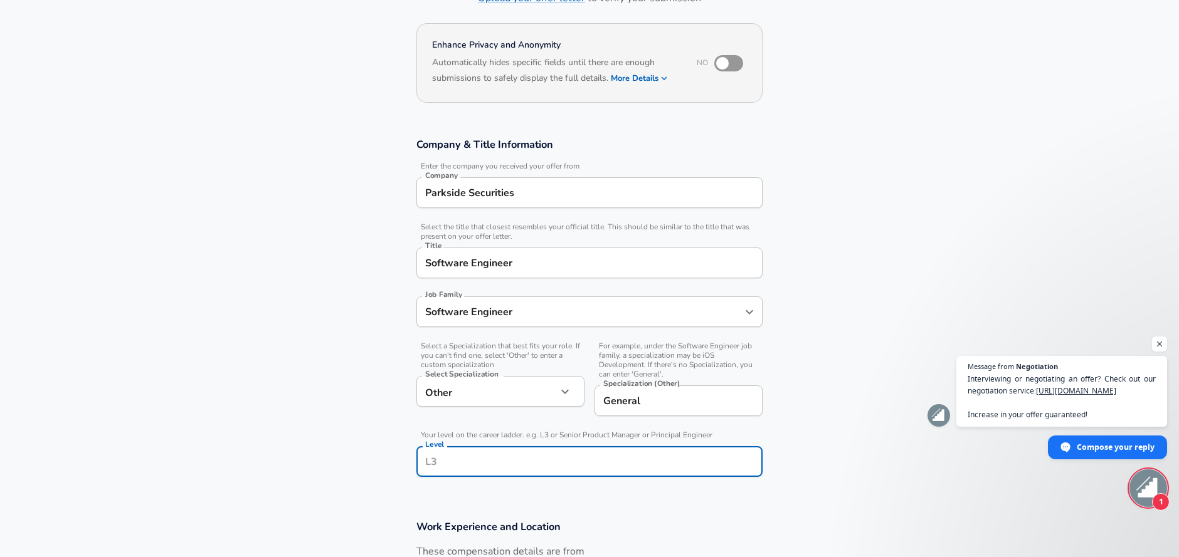
click at [589, 467] on input "Level" at bounding box center [589, 461] width 335 height 19
type input "Principal Engineer"
click at [366, 482] on section "Company & Title Information Enter the company you received your offer from Comp…" at bounding box center [589, 314] width 1179 height 383
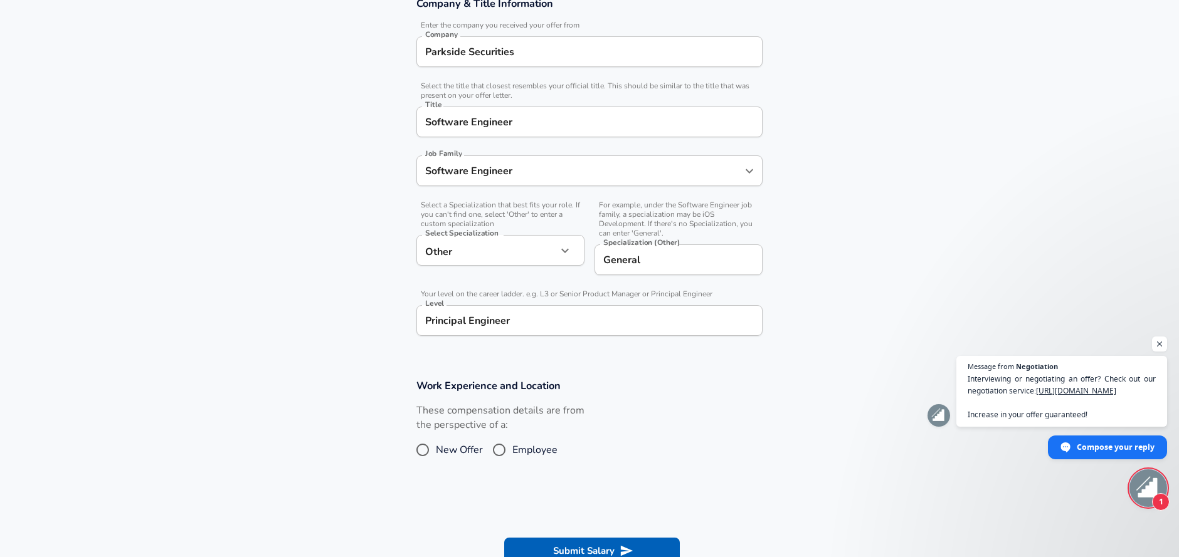
scroll to position [243, 0]
click at [515, 448] on span "Employee" at bounding box center [534, 448] width 45 height 15
click at [512, 448] on input "Employee" at bounding box center [499, 448] width 26 height 20
radio input "true"
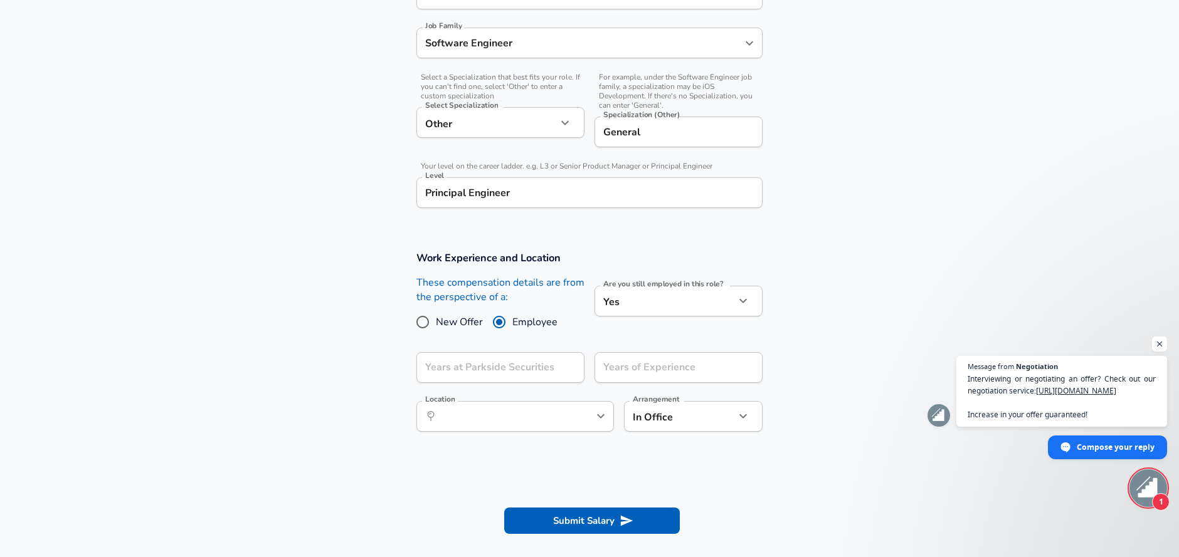
scroll to position [386, 0]
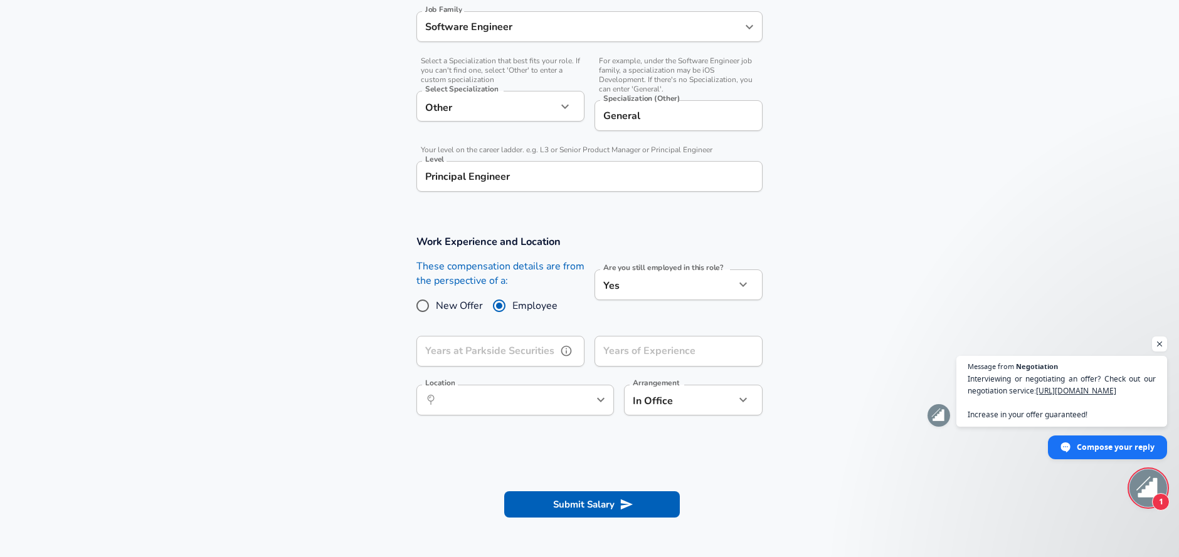
click at [535, 354] on input "Years at Parkside Securities" at bounding box center [486, 351] width 140 height 31
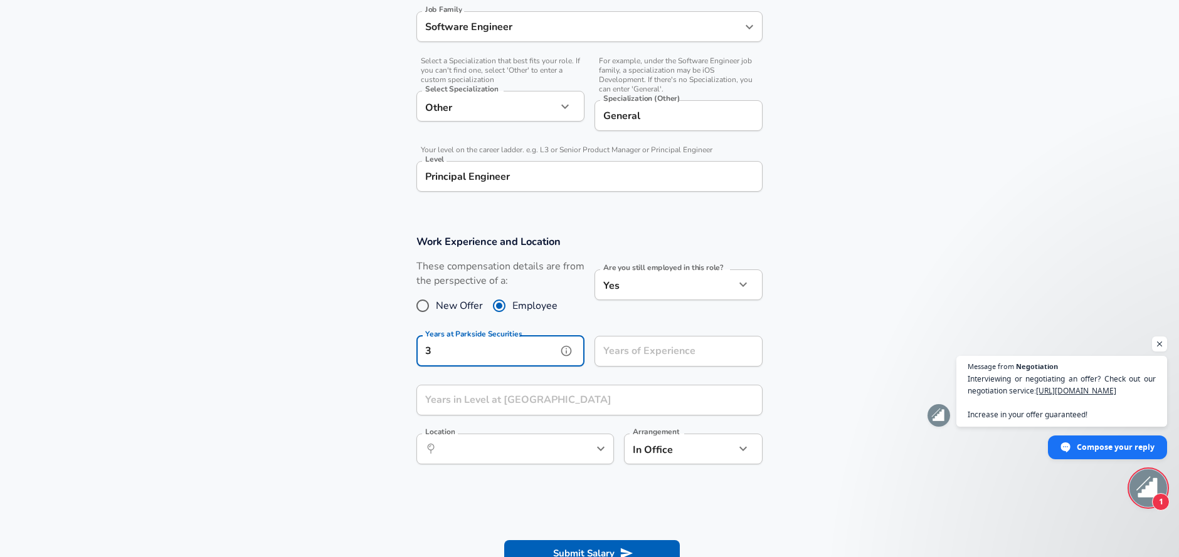
type input "3"
click at [339, 435] on section "Work Experience and Location These compensation details are from the perspectiv…" at bounding box center [589, 356] width 1179 height 272
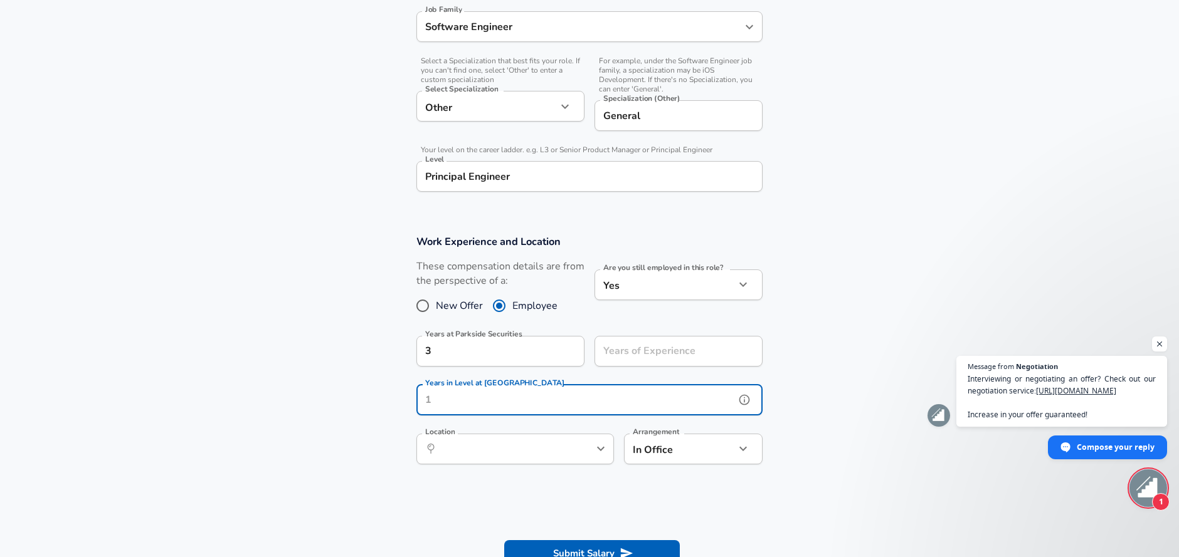
click at [465, 409] on input "Years in Level at [GEOGRAPHIC_DATA]" at bounding box center [575, 400] width 319 height 31
type input "3"
click at [345, 468] on section "Work Experience and Location These compensation details are from the perspectiv…" at bounding box center [589, 356] width 1179 height 272
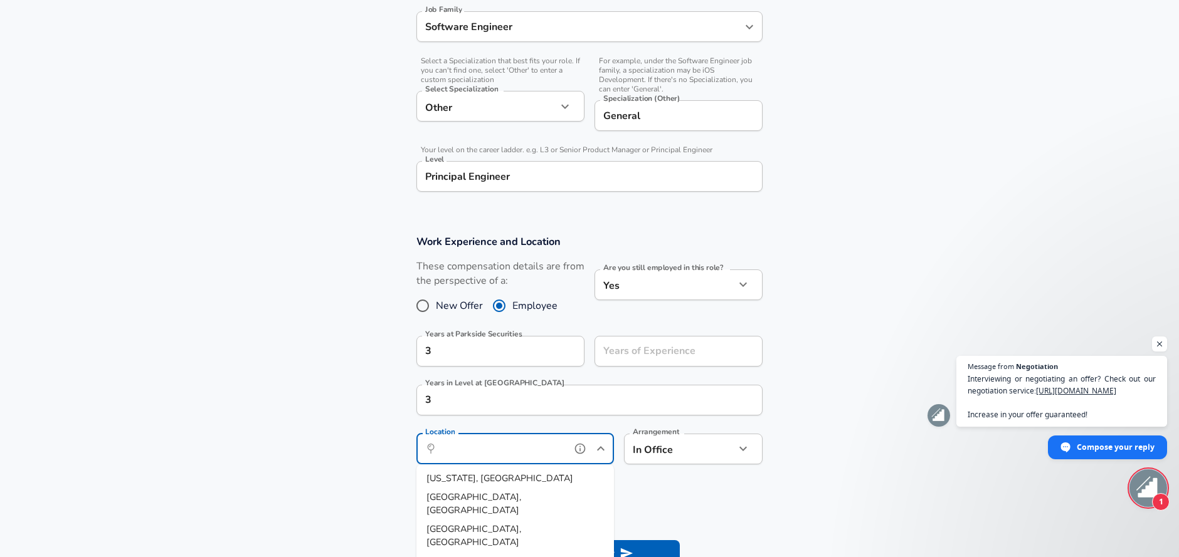
click at [505, 442] on input "Location" at bounding box center [501, 449] width 129 height 19
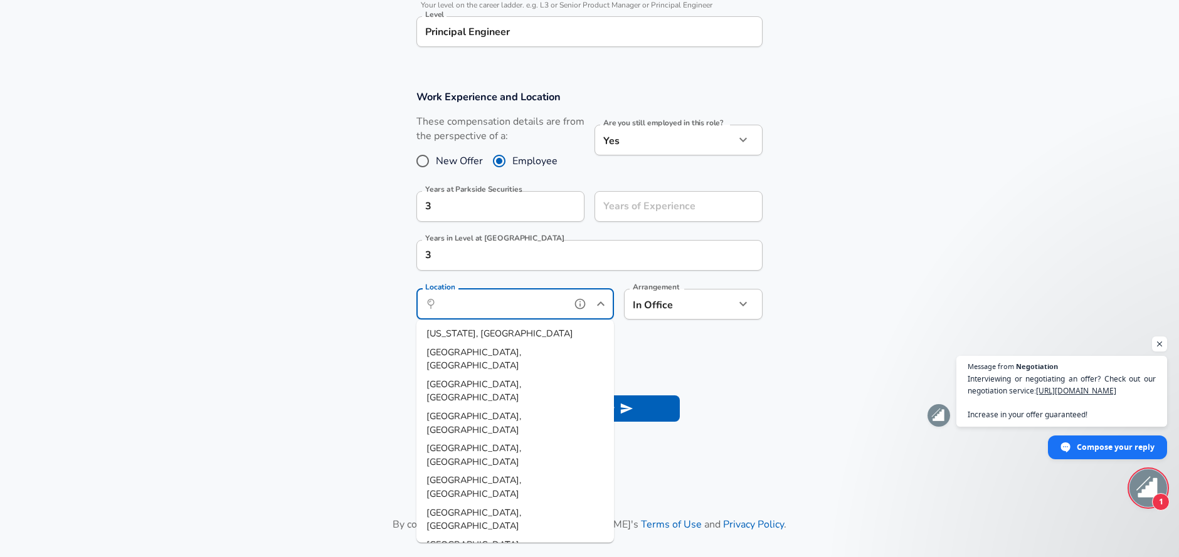
scroll to position [534, 0]
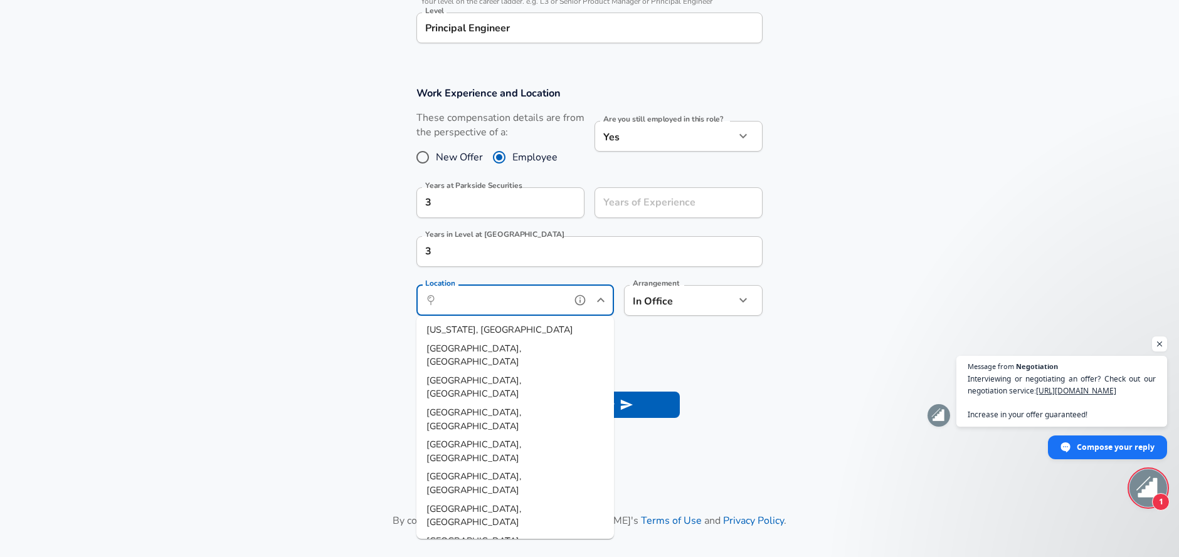
type input "[GEOGRAPHIC_DATA], [GEOGRAPHIC_DATA]"
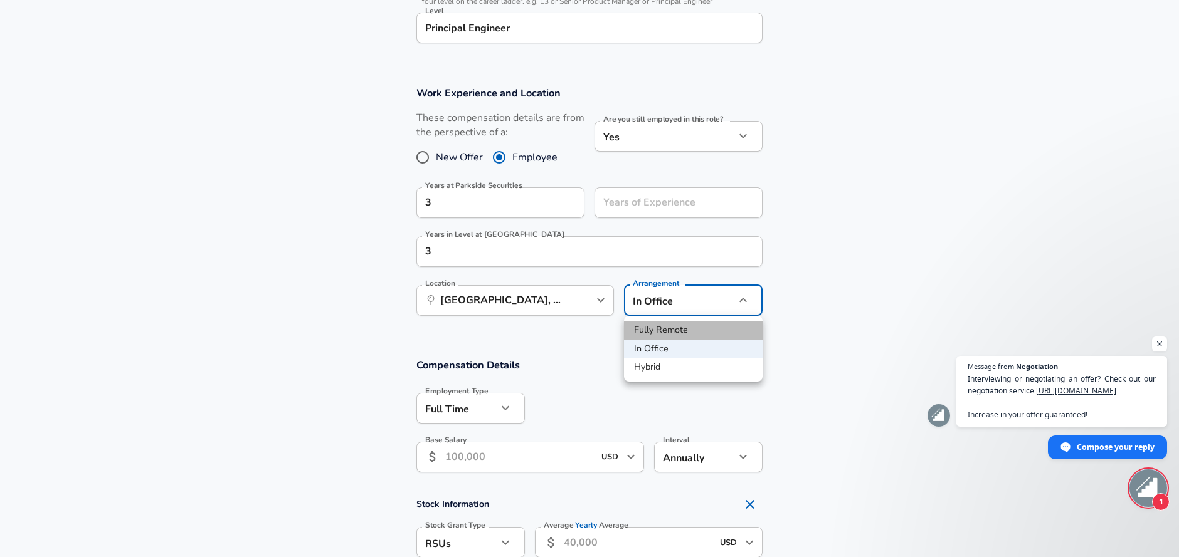
click at [670, 330] on li "Fully Remote" at bounding box center [693, 330] width 139 height 19
type input "remote"
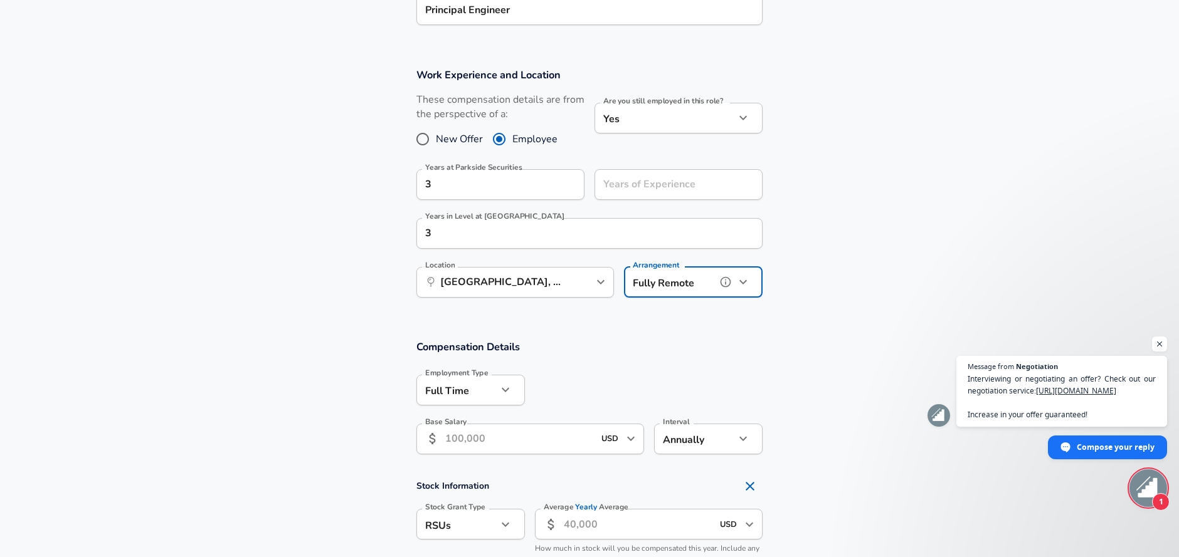
scroll to position [559, 0]
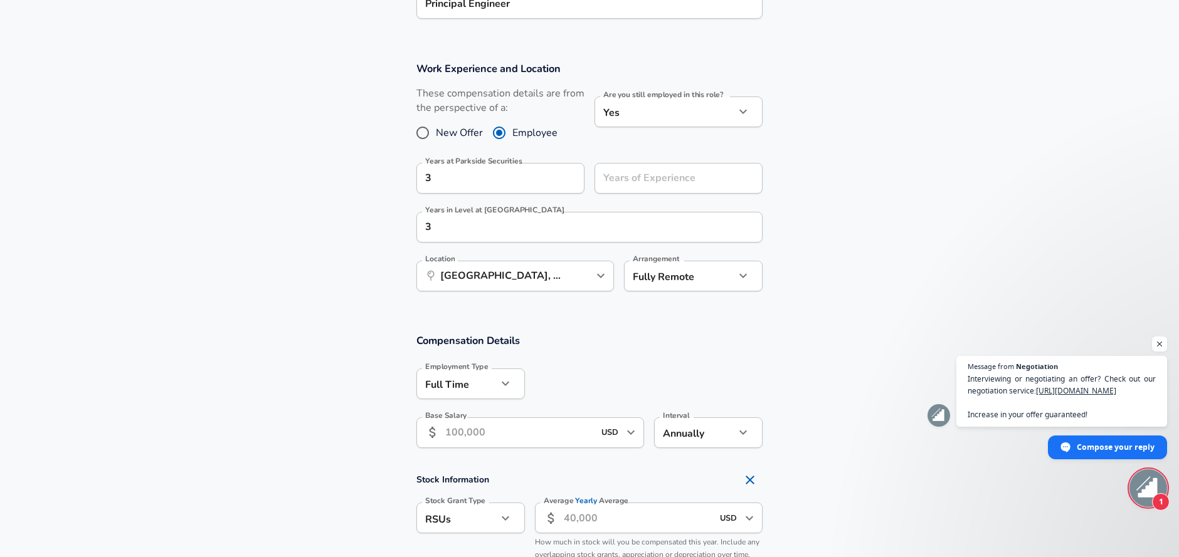
click at [517, 418] on input "Base Salary" at bounding box center [519, 433] width 149 height 31
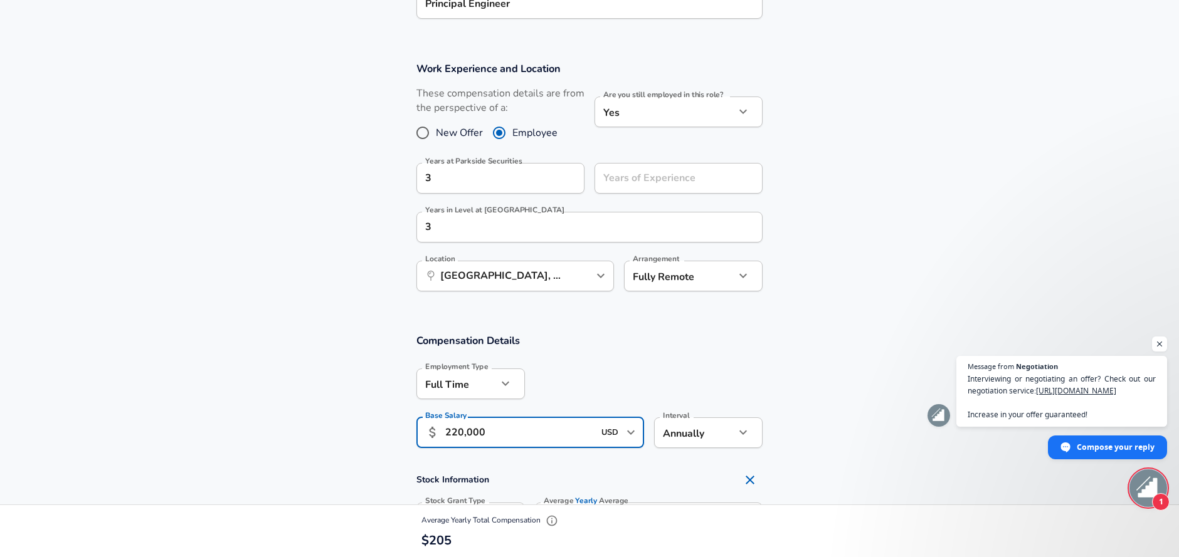
type input "220,000"
click at [524, 362] on div "Employment Type [DEMOGRAPHIC_DATA] full_time Employment Type" at bounding box center [465, 383] width 119 height 49
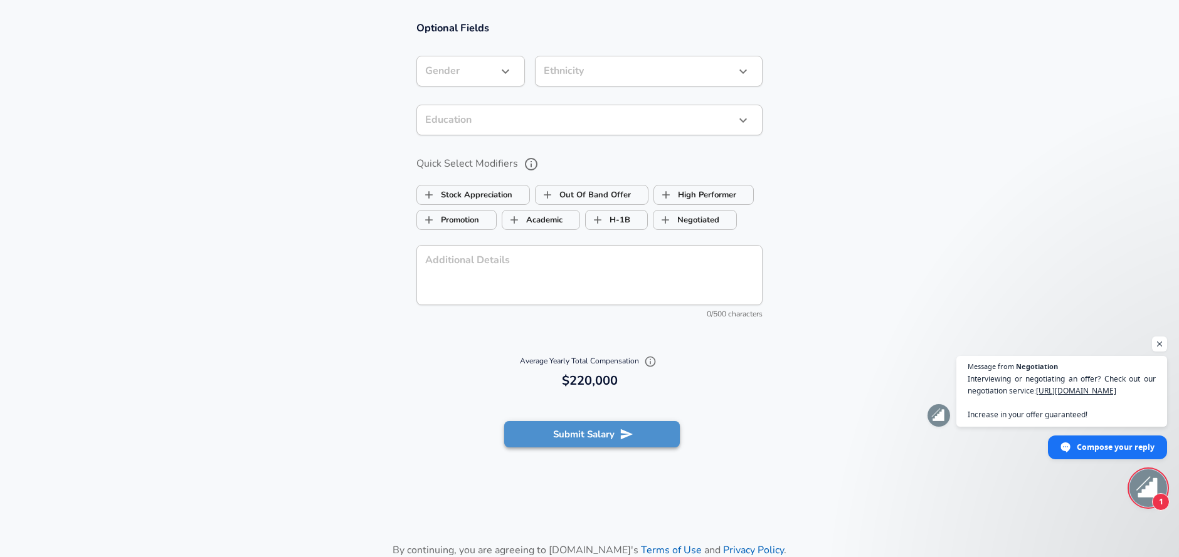
click at [566, 433] on button "Submit Salary" at bounding box center [592, 434] width 176 height 26
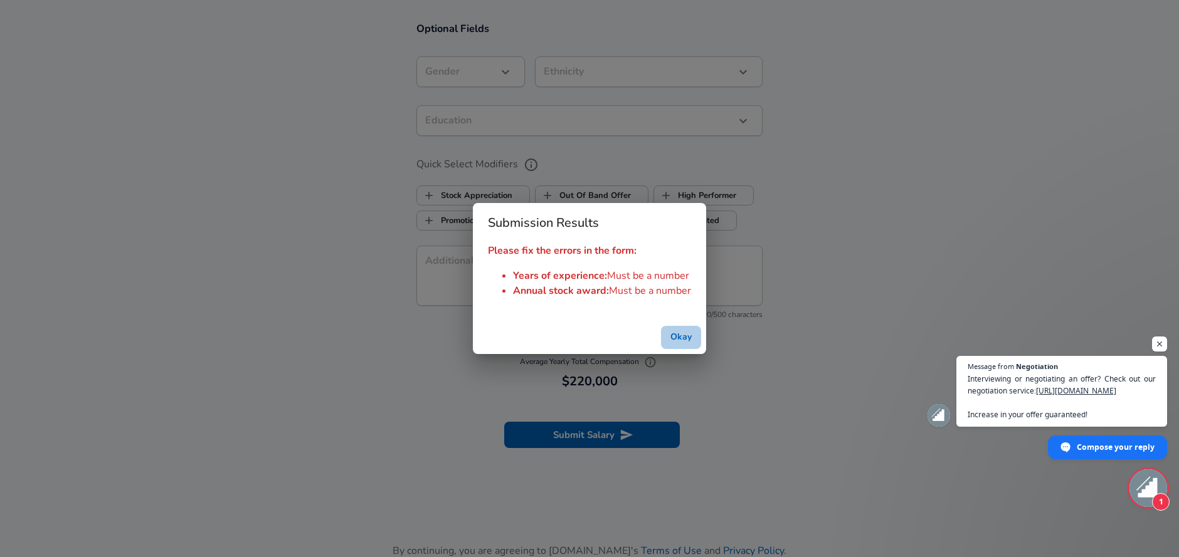
click at [682, 334] on button "Okay" at bounding box center [681, 337] width 40 height 23
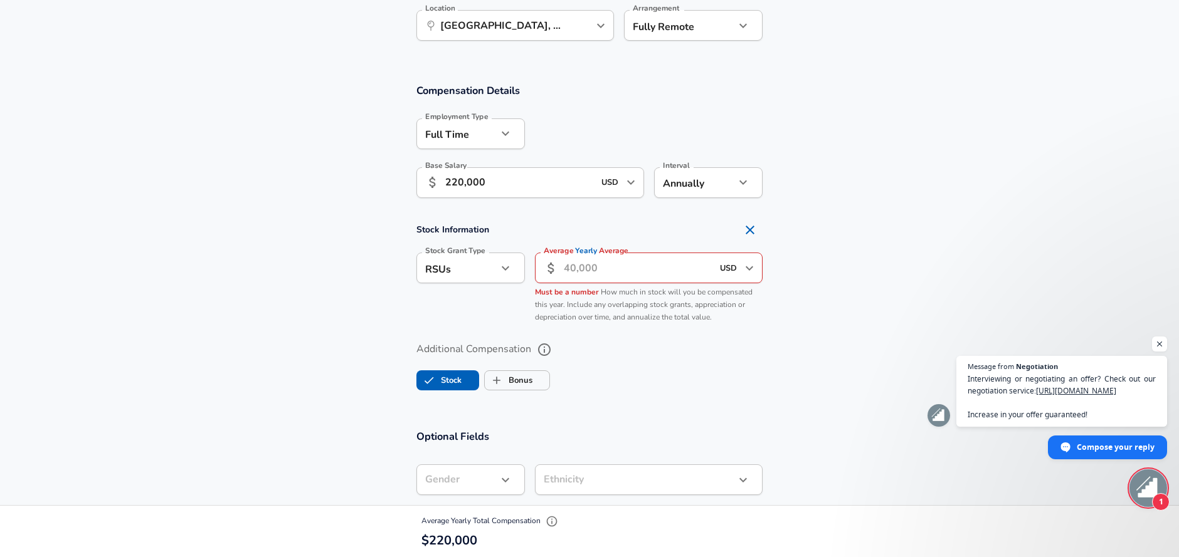
scroll to position [819, 0]
click at [587, 272] on input "Average Yearly Average" at bounding box center [638, 270] width 149 height 31
click at [759, 237] on button "Remove Section" at bounding box center [749, 232] width 25 height 25
checkbox input "false"
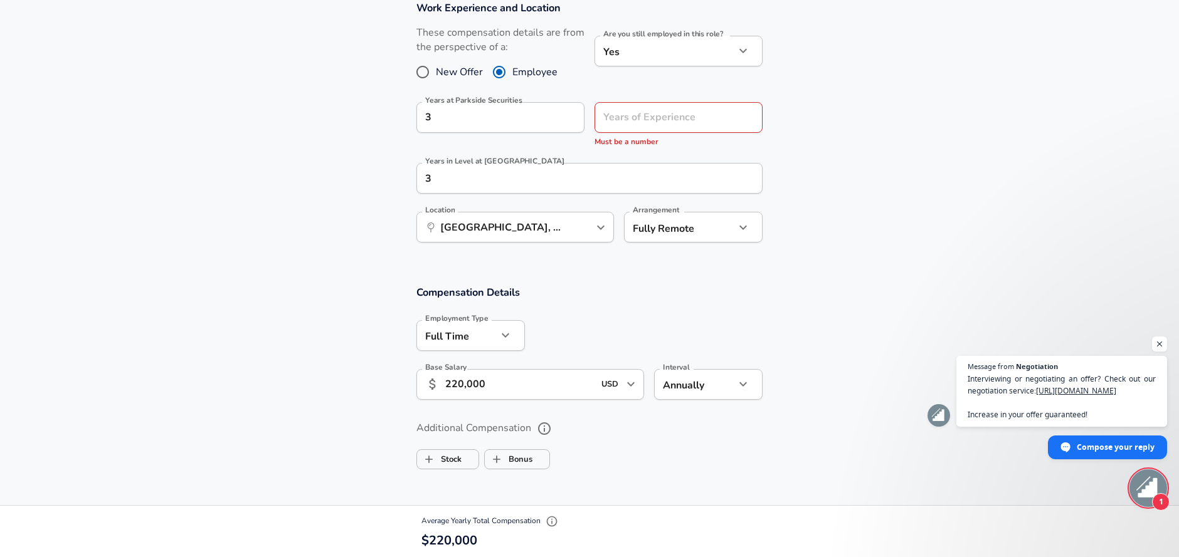
scroll to position [578, 0]
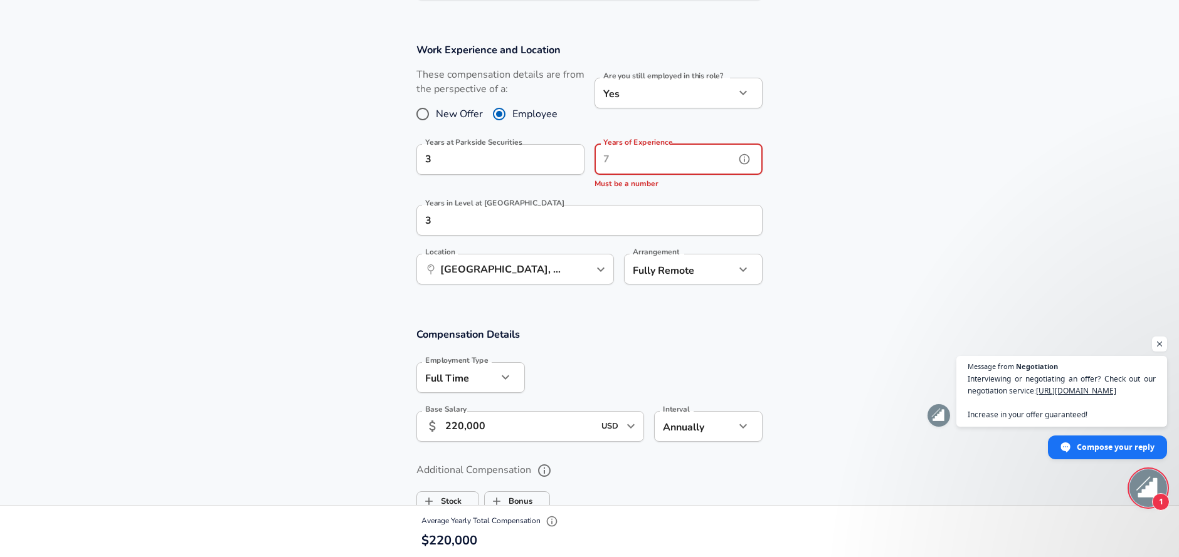
click at [645, 158] on input "Years of Experience" at bounding box center [664, 159] width 140 height 31
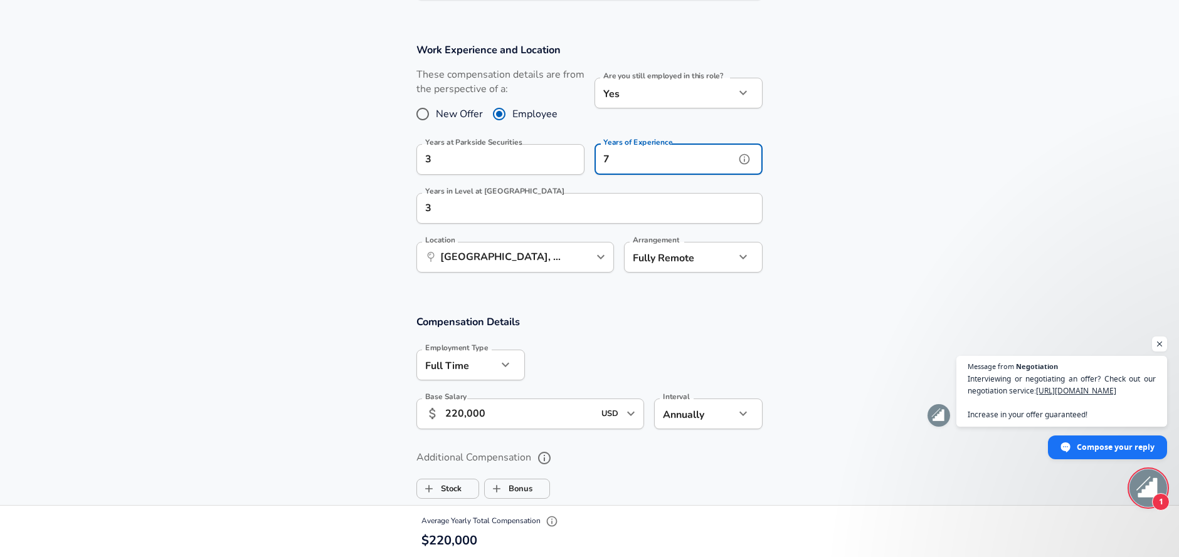
type input "7"
click at [838, 240] on section "Work Experience and Location These compensation details are from the perspectiv…" at bounding box center [589, 164] width 1179 height 272
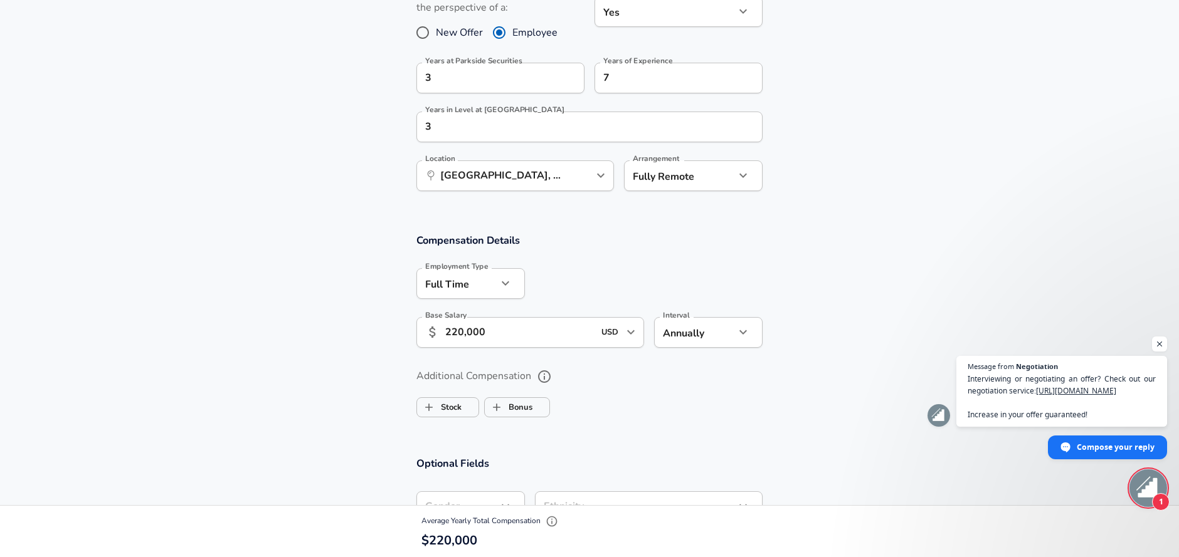
scroll to position [650, 0]
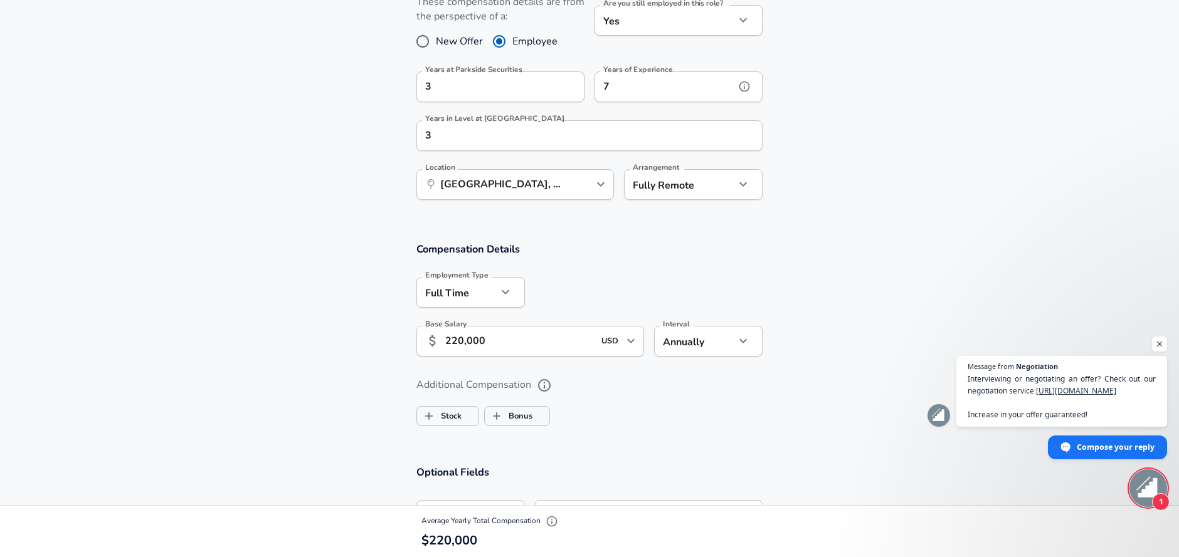
click at [650, 82] on input "7" at bounding box center [664, 86] width 140 height 31
click at [822, 227] on section "Work Experience and Location These compensation details are from the perspectiv…" at bounding box center [589, 91] width 1179 height 272
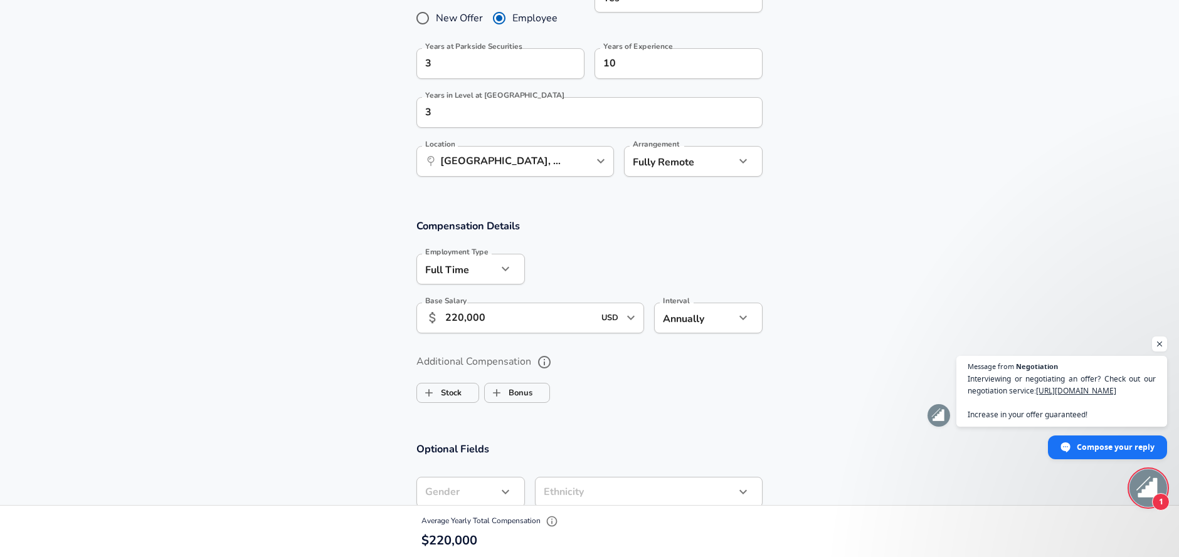
scroll to position [675, 0]
click at [665, 68] on input "10" at bounding box center [664, 61] width 140 height 31
type input "1"
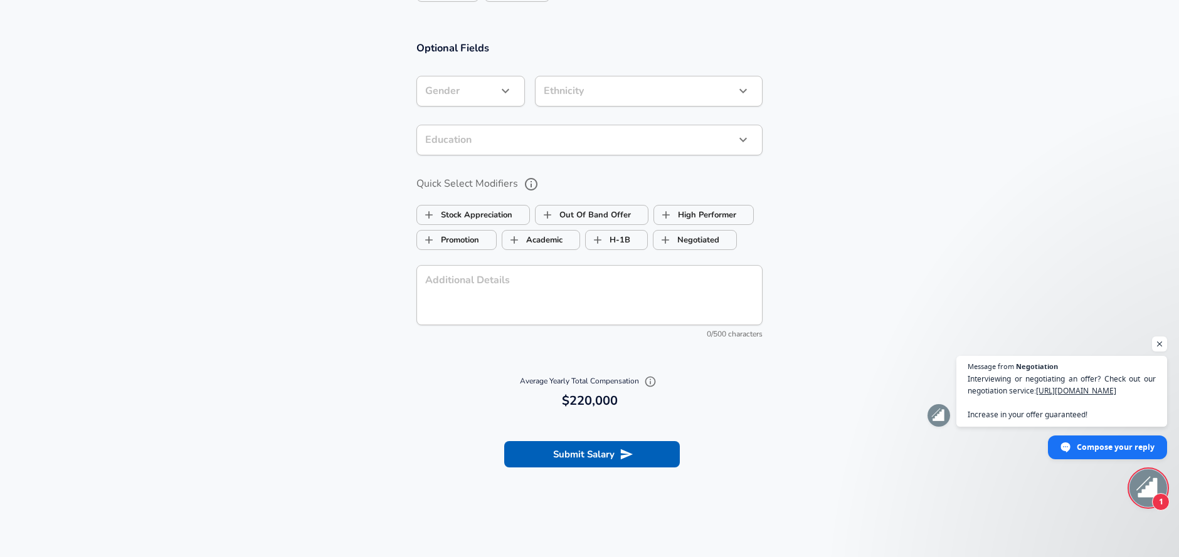
scroll to position [1085, 0]
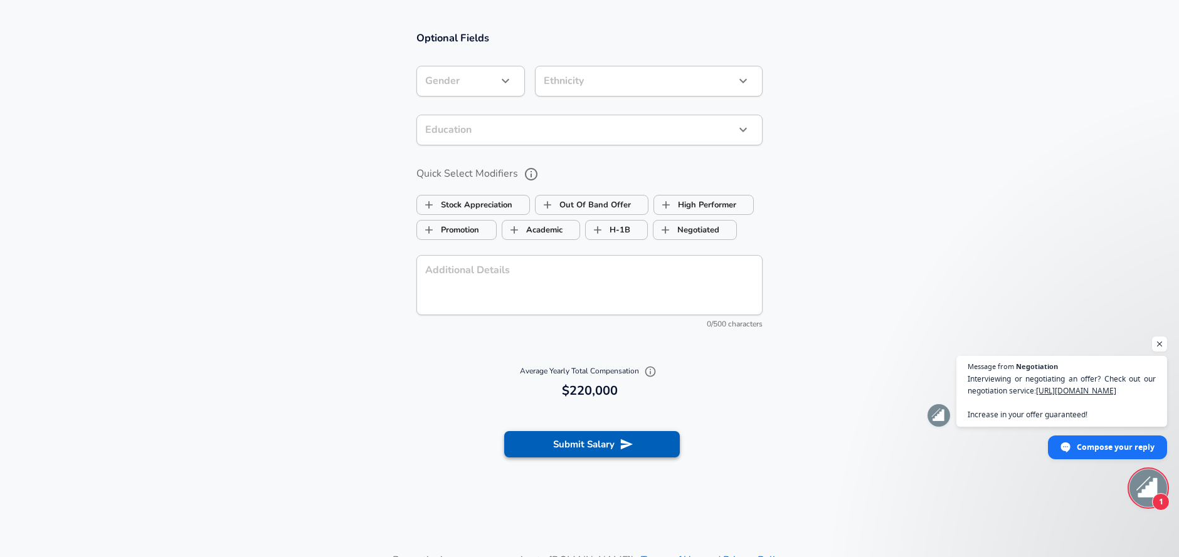
type input "7"
click at [568, 447] on button "Submit Salary" at bounding box center [592, 444] width 176 height 26
